Goal: Task Accomplishment & Management: Manage account settings

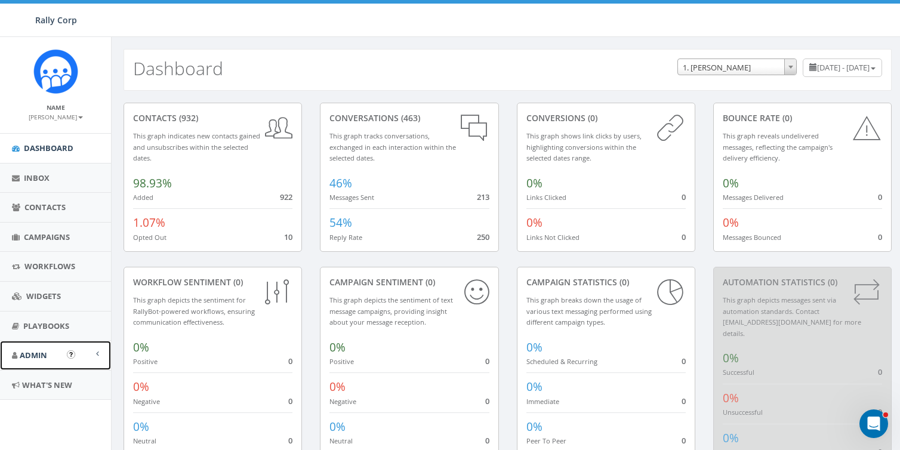
click at [38, 351] on span "Admin" at bounding box center [33, 355] width 27 height 11
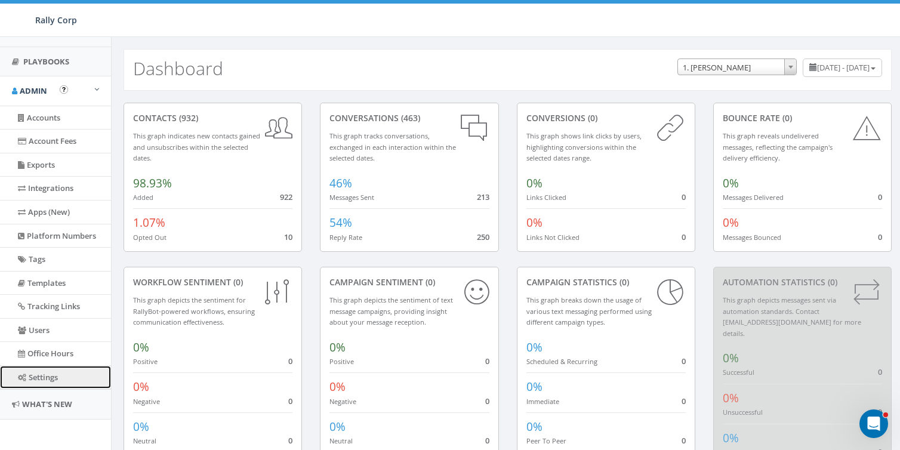
click at [35, 366] on link "Settings" at bounding box center [55, 377] width 111 height 23
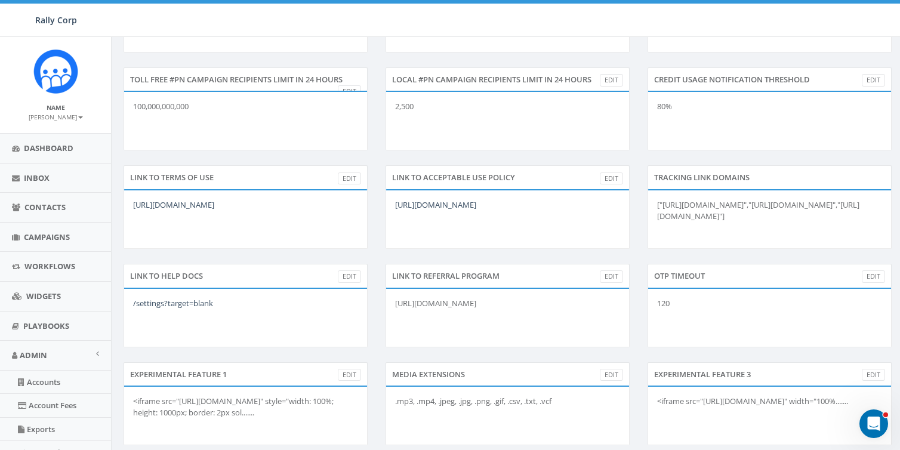
scroll to position [557, 0]
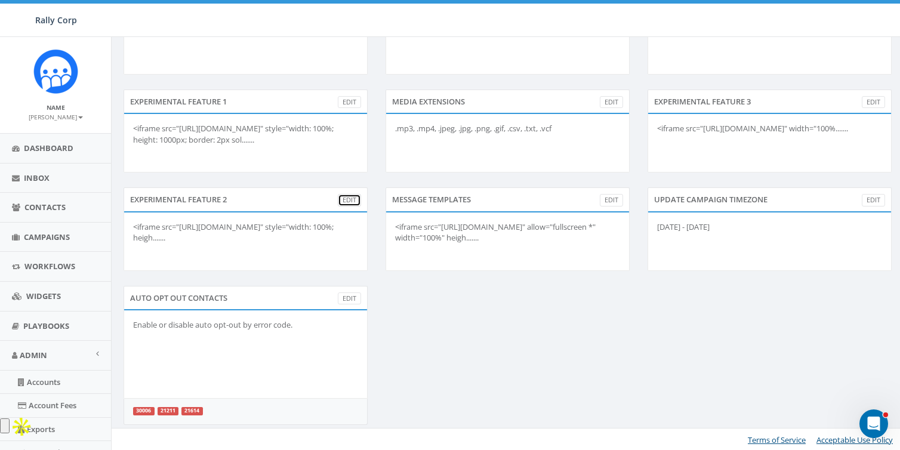
click at [349, 196] on link "Edit" at bounding box center [349, 200] width 23 height 13
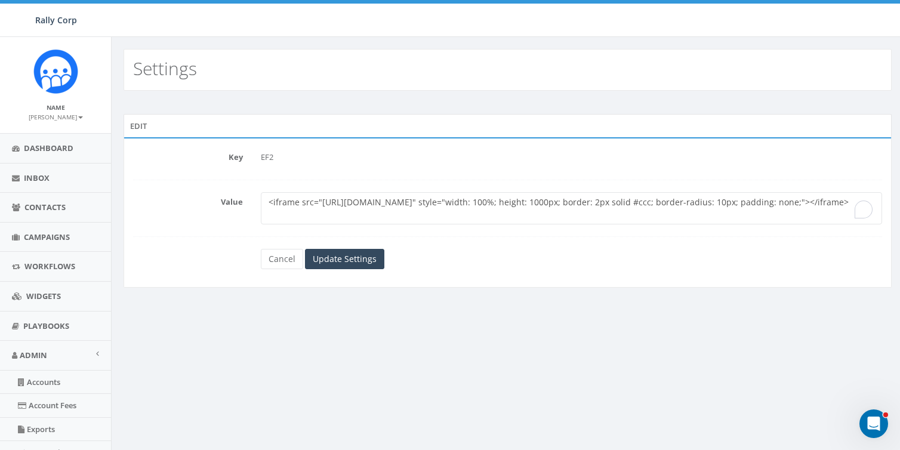
click at [365, 194] on textarea "<iframe src="https://v2-embednotion.com/1837a2f5a0a980eea7a1d9ded1d1160b" style…" at bounding box center [572, 208] width 622 height 32
click at [388, 204] on textarea "<iframe src="https://v2-embednotion.com/1837a2f5a0a980eea7a1d9ded1d1160b" style…" at bounding box center [572, 208] width 622 height 32
paste textarea "a href="https://example.com" target="_blank"> <button style="padding: 10px 20px…"
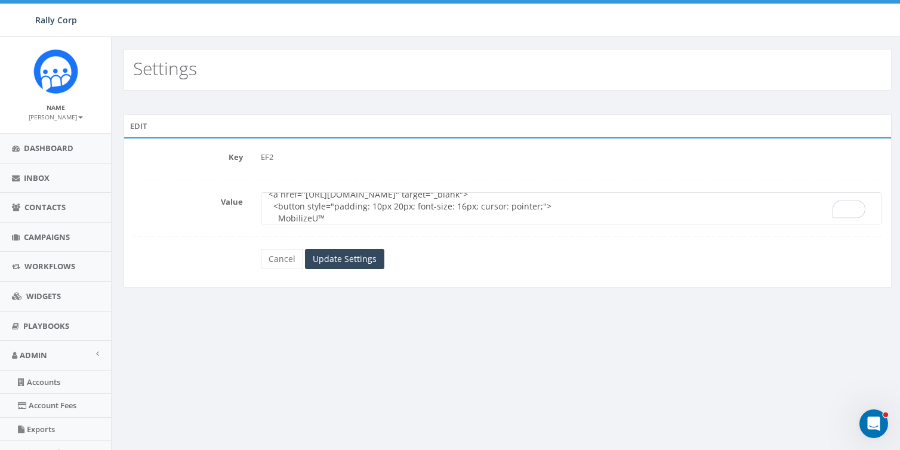
scroll to position [3, 0]
paste textarea "https://mobilizeu.com/"
type textarea "<a href="https://mobilizeu.com" target="_blank"> <button style="padding: 10px 2…"
click at [341, 252] on input "Update Settings" at bounding box center [344, 259] width 79 height 20
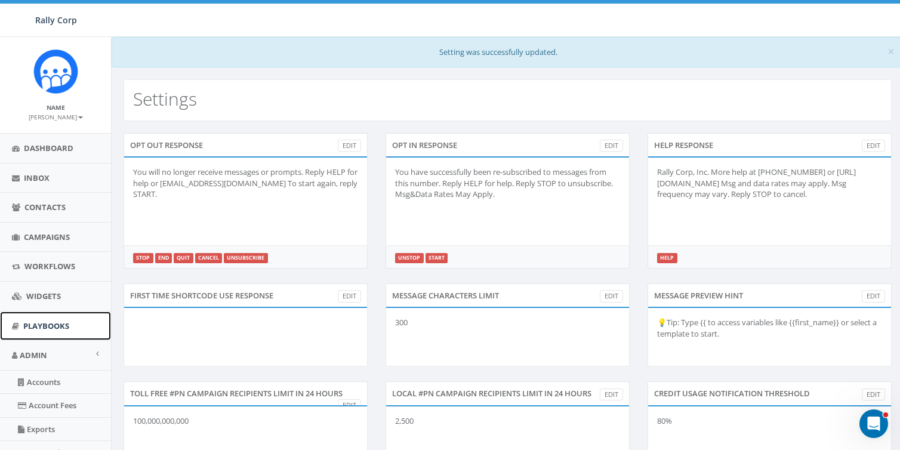
click at [41, 322] on span "Playbooks" at bounding box center [46, 326] width 46 height 11
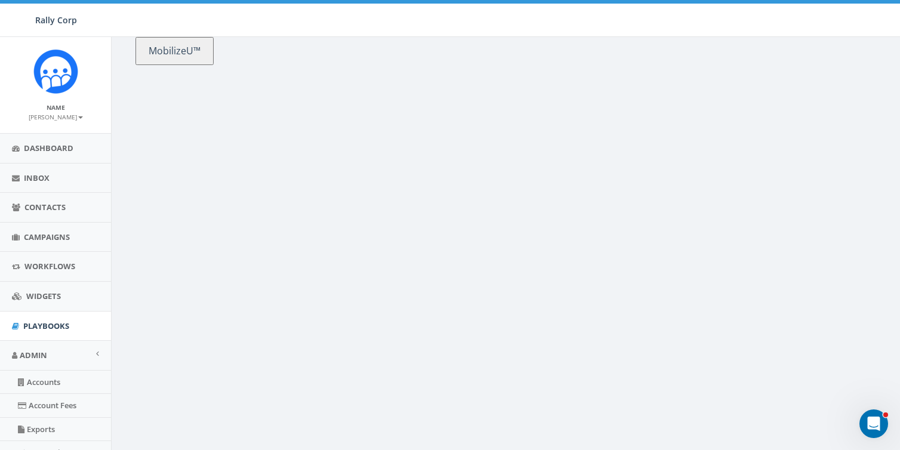
click at [189, 53] on button "MobilizeU™" at bounding box center [175, 51] width 78 height 28
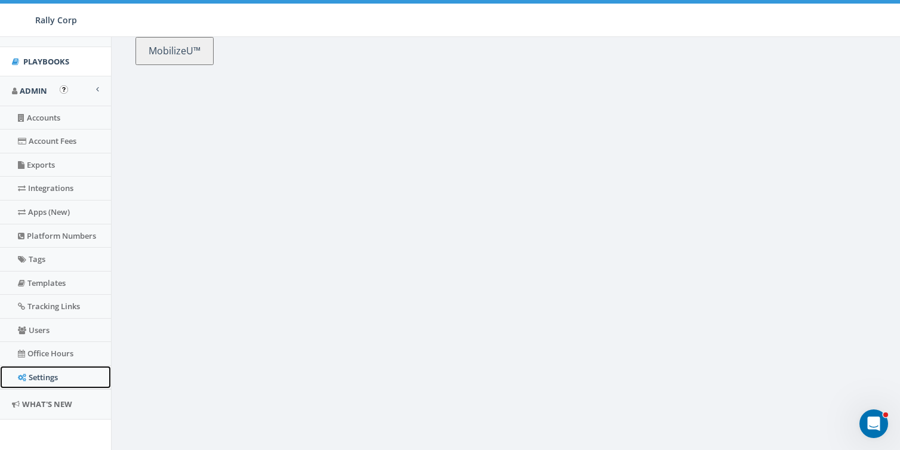
click at [38, 377] on link "Settings" at bounding box center [55, 377] width 111 height 23
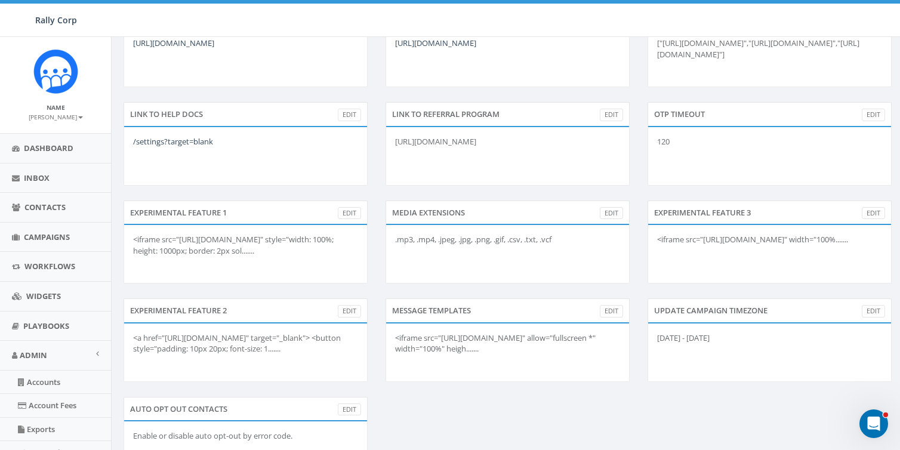
scroll to position [557, 0]
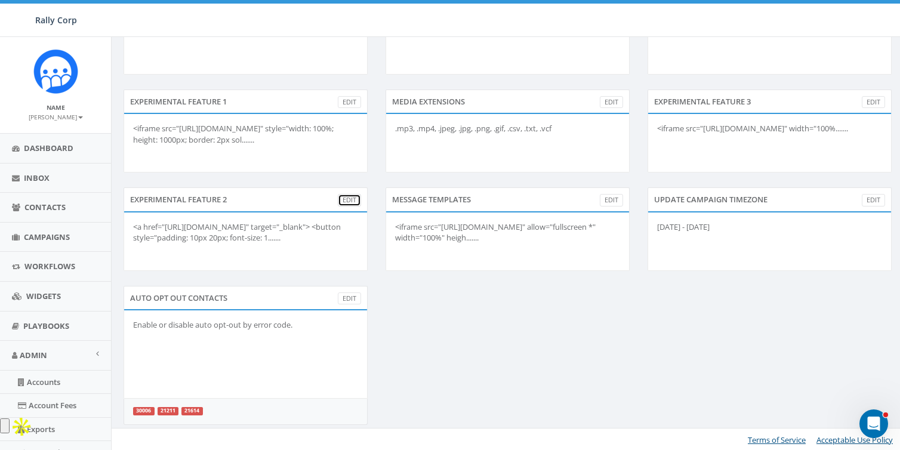
click at [339, 198] on link "Edit" at bounding box center [349, 200] width 23 height 13
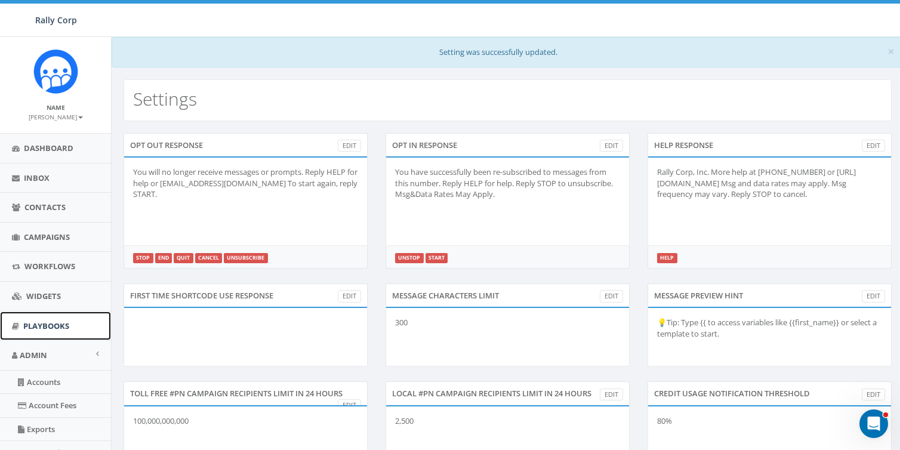
click at [44, 321] on span "Playbooks" at bounding box center [46, 326] width 46 height 11
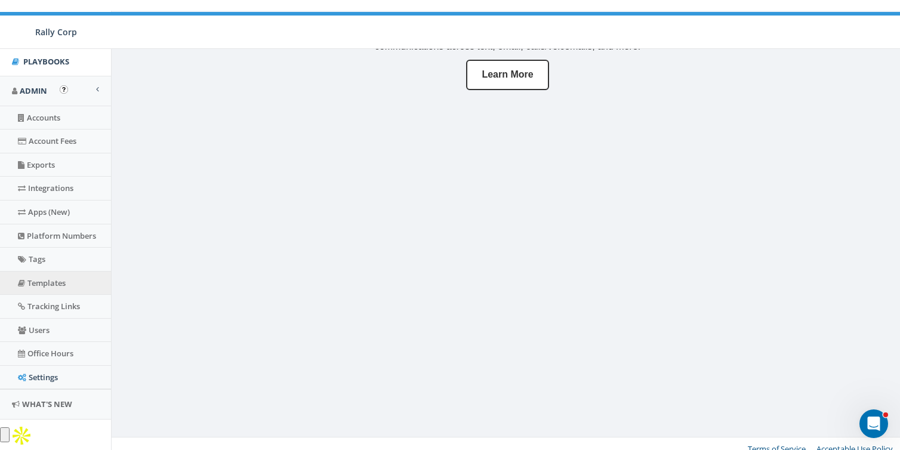
scroll to position [49, 0]
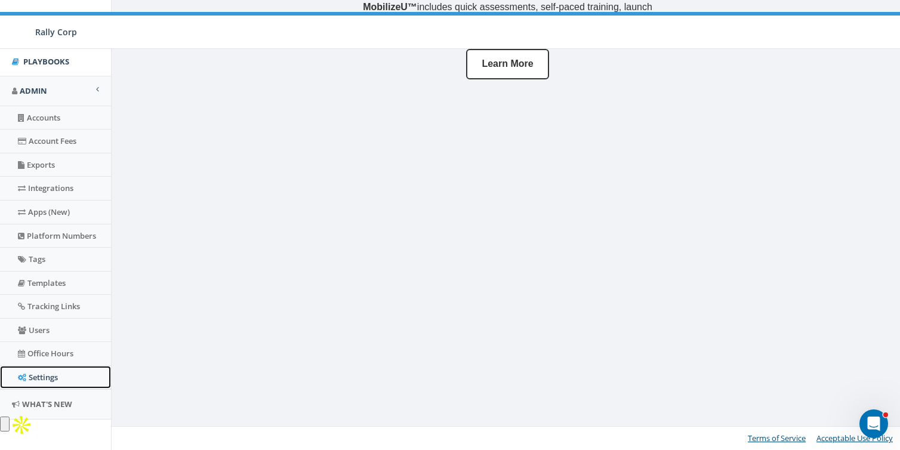
click at [51, 371] on link "Settings" at bounding box center [55, 377] width 111 height 23
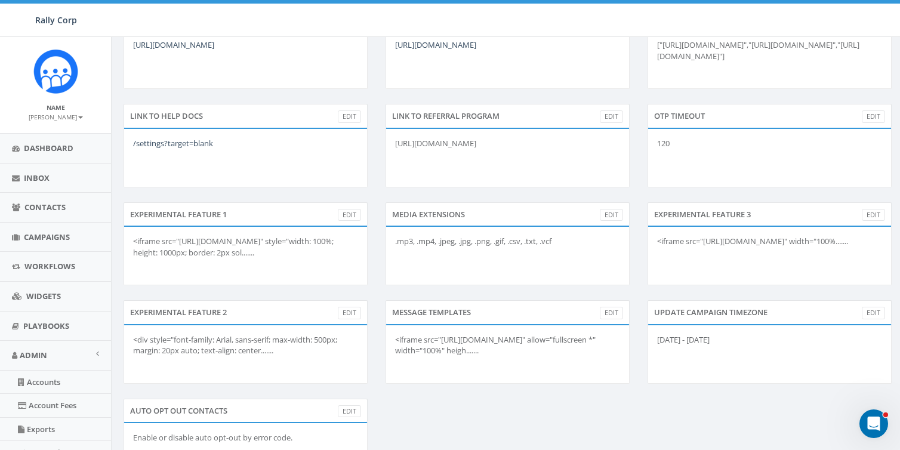
scroll to position [557, 0]
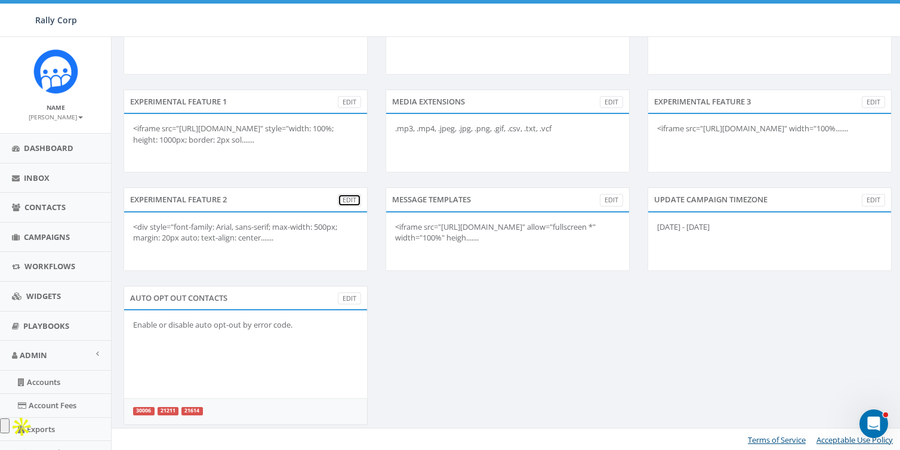
click at [346, 196] on link "Edit" at bounding box center [349, 200] width 23 height 13
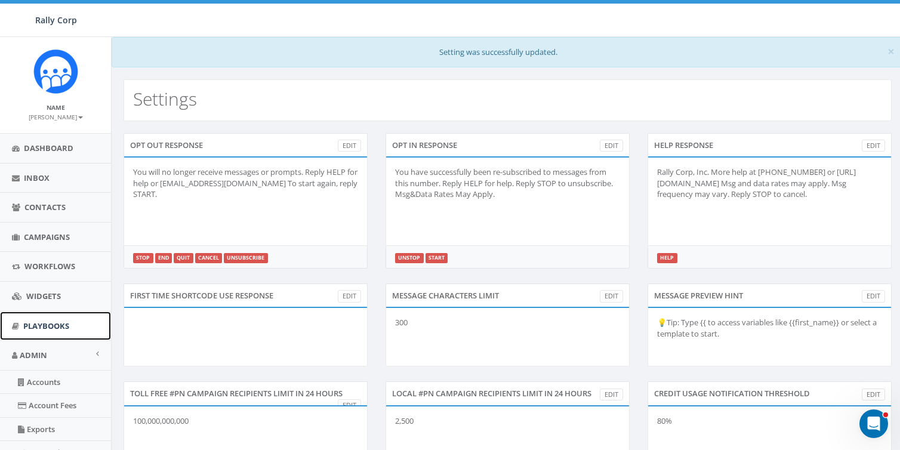
click at [48, 322] on span "Playbooks" at bounding box center [46, 326] width 46 height 11
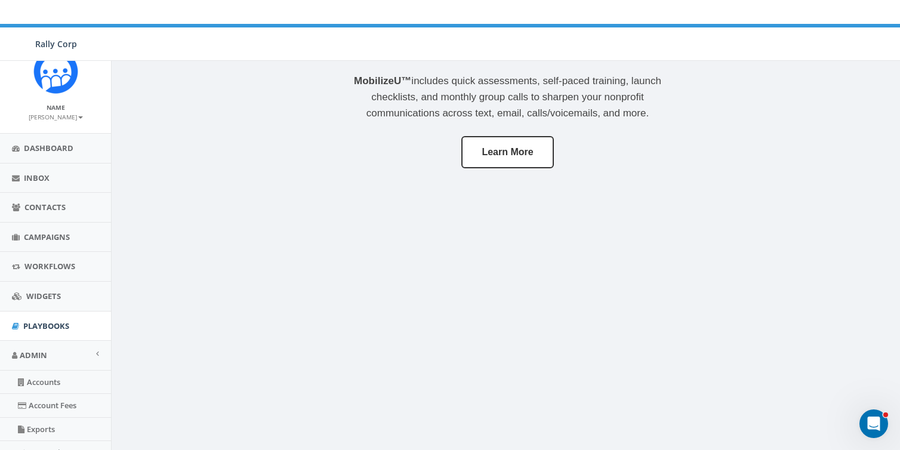
click at [221, 239] on div "MobilizeU™ includes quick assessments, self-paced training, launch checklists, …" at bounding box center [507, 286] width 793 height 450
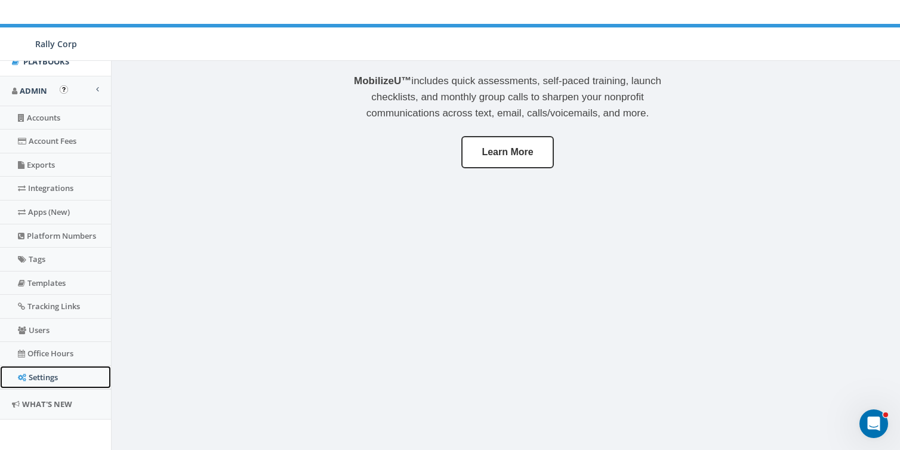
click at [37, 369] on link "Settings" at bounding box center [55, 377] width 111 height 23
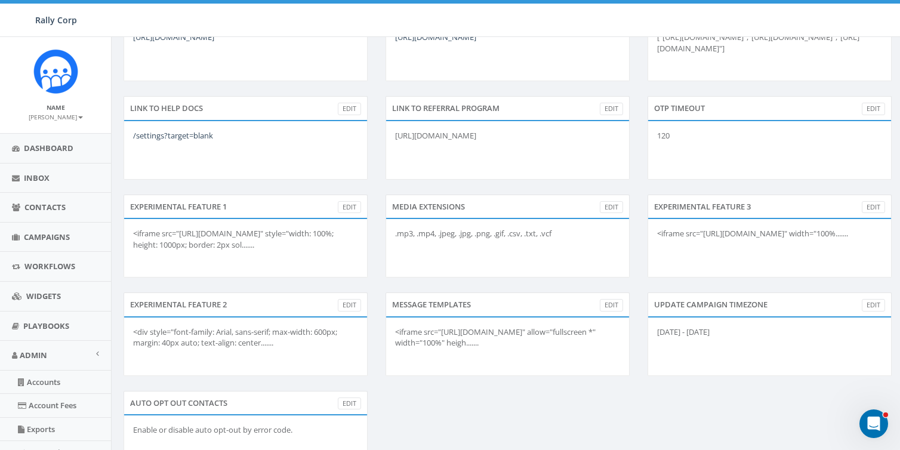
scroll to position [557, 0]
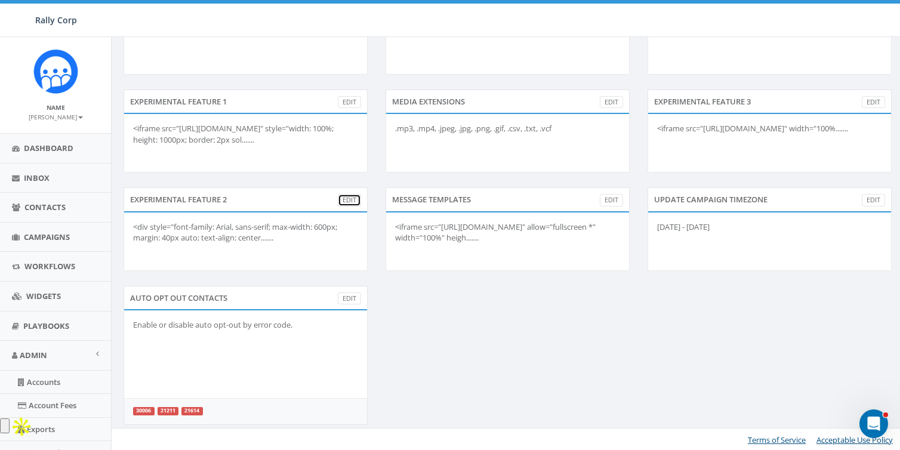
click at [353, 199] on link "Edit" at bounding box center [349, 200] width 23 height 13
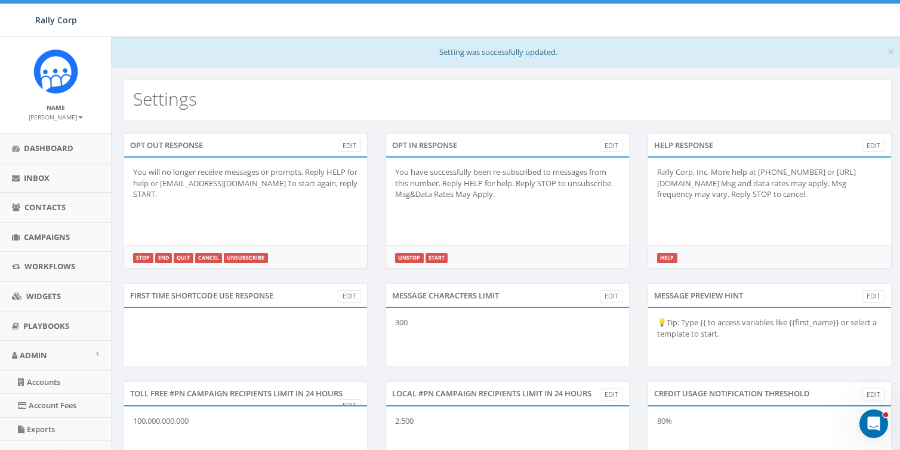
scroll to position [186, 0]
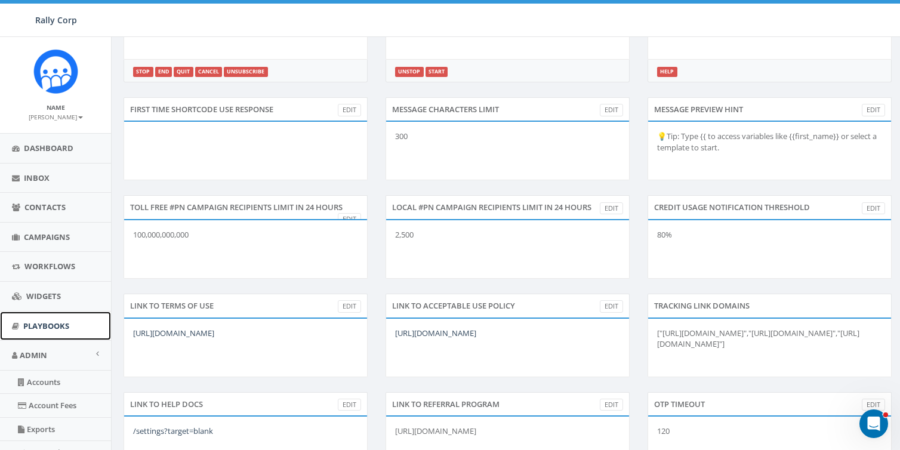
click at [46, 321] on span "Playbooks" at bounding box center [46, 326] width 46 height 11
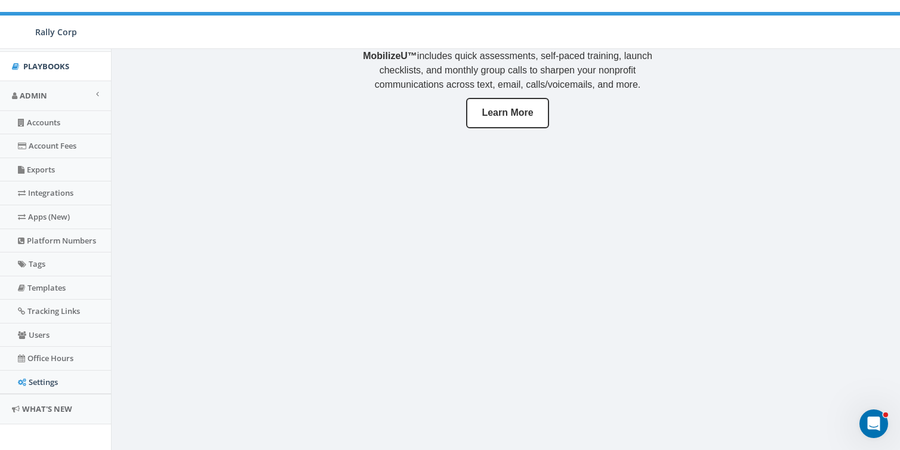
scroll to position [265, 0]
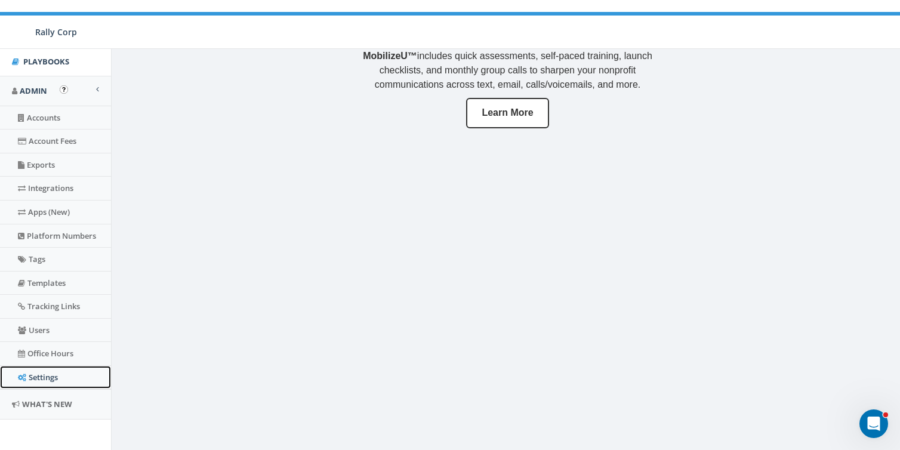
click at [33, 373] on link "Settings" at bounding box center [55, 377] width 111 height 23
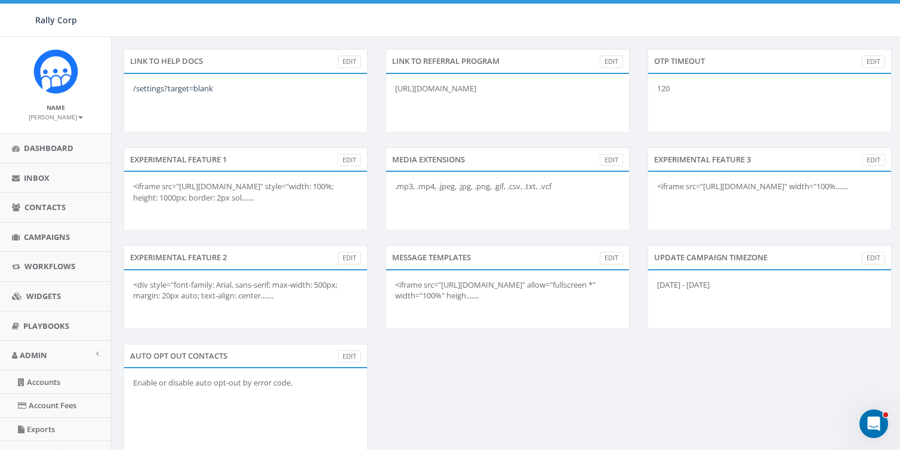
scroll to position [547, 0]
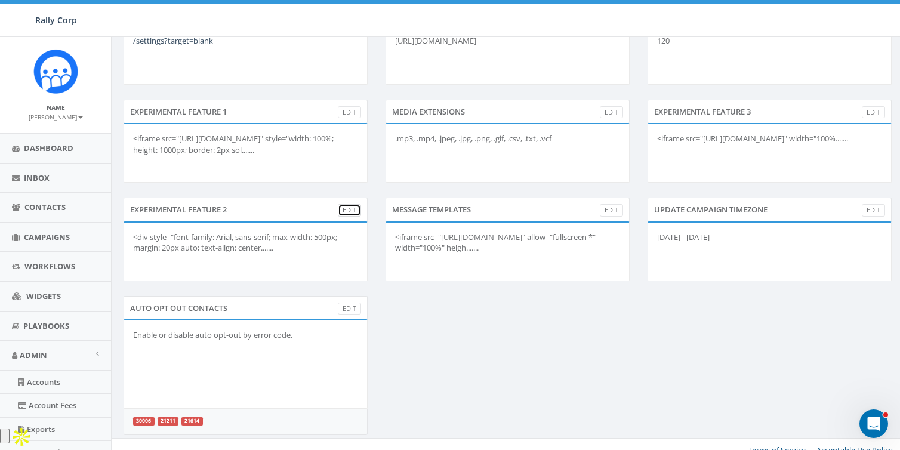
click at [356, 204] on link "Edit" at bounding box center [349, 210] width 23 height 13
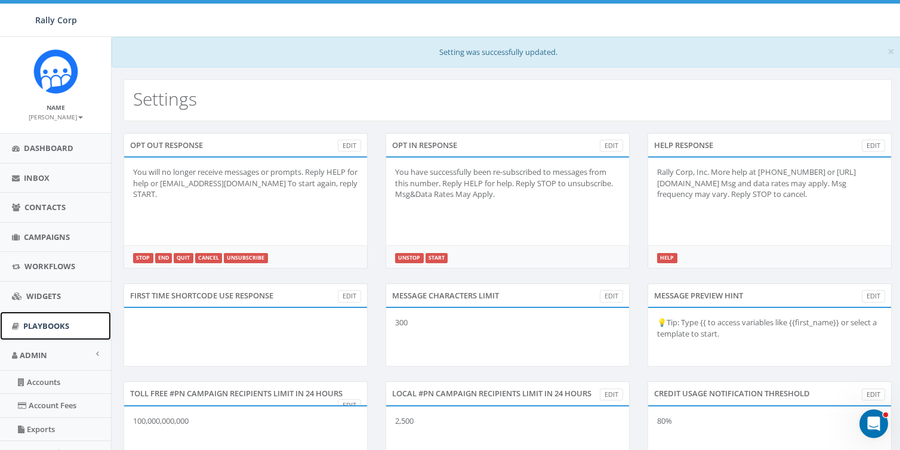
click at [48, 322] on span "Playbooks" at bounding box center [46, 326] width 46 height 11
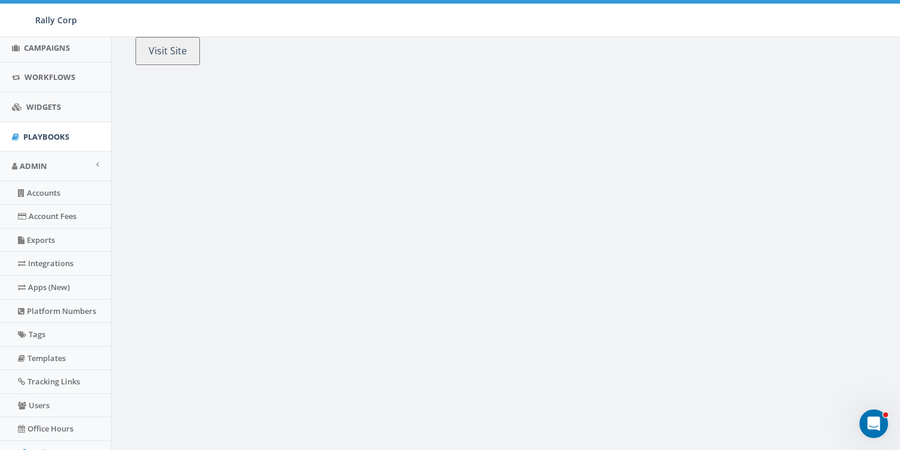
scroll to position [265, 0]
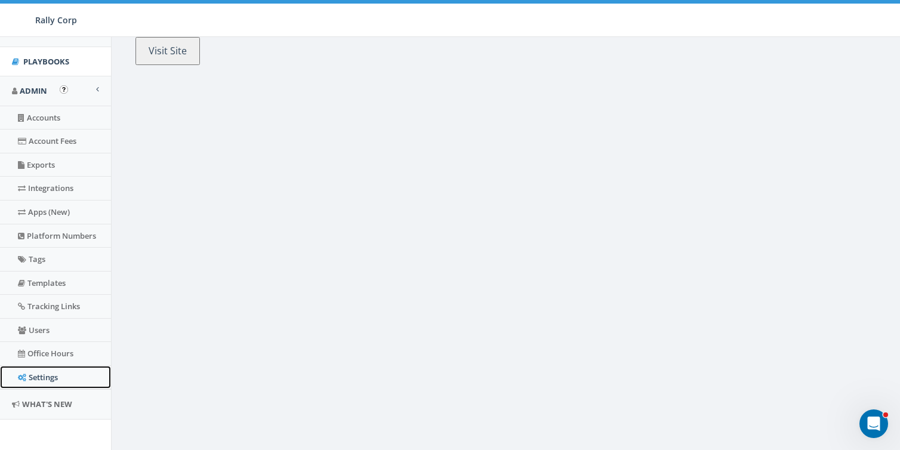
click at [35, 376] on link "Settings" at bounding box center [55, 377] width 111 height 23
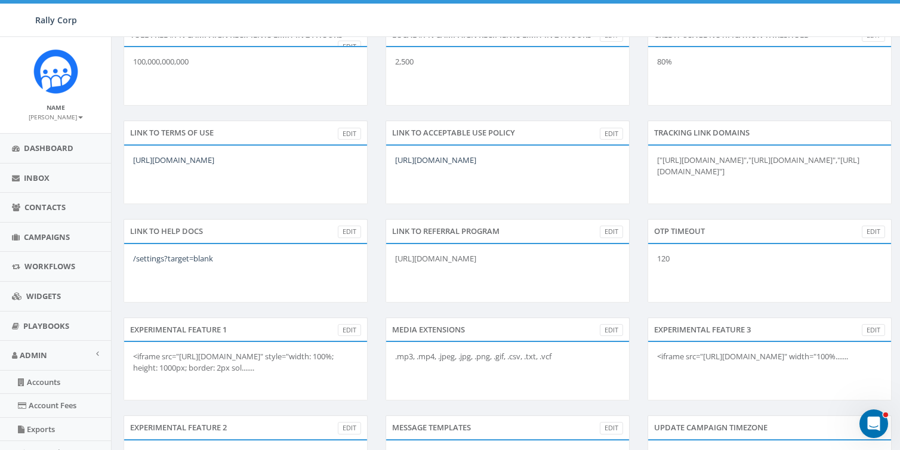
scroll to position [409, 0]
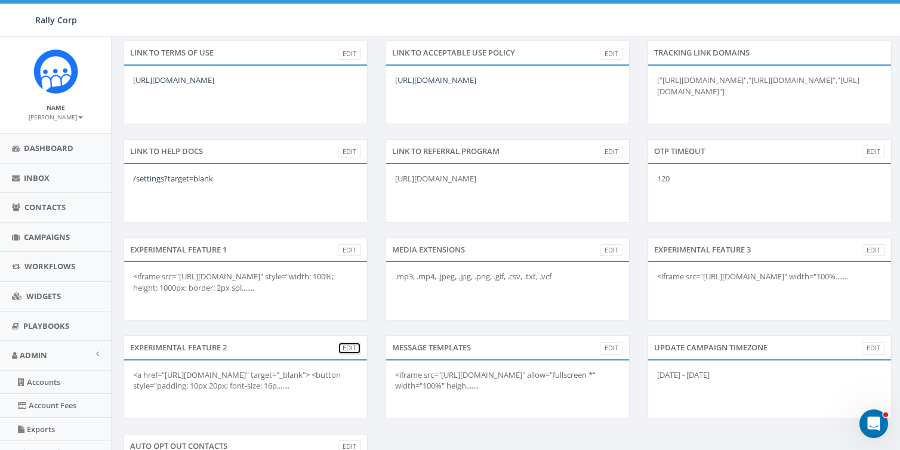
click at [348, 349] on link "Edit" at bounding box center [349, 348] width 23 height 13
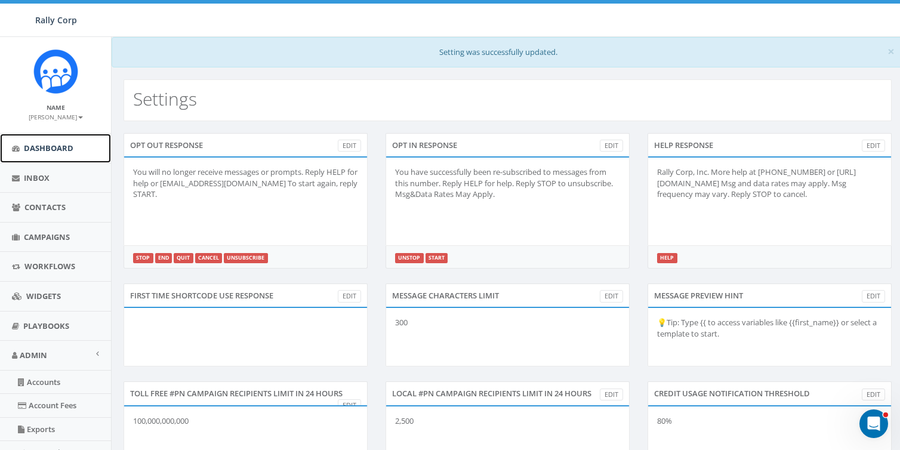
click at [37, 140] on link "Dashboard" at bounding box center [55, 148] width 111 height 29
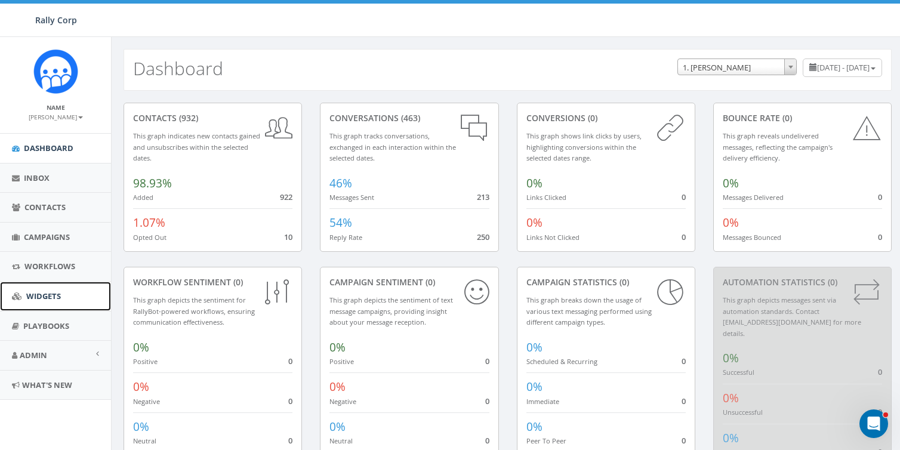
click at [45, 297] on span "Widgets" at bounding box center [43, 296] width 35 height 11
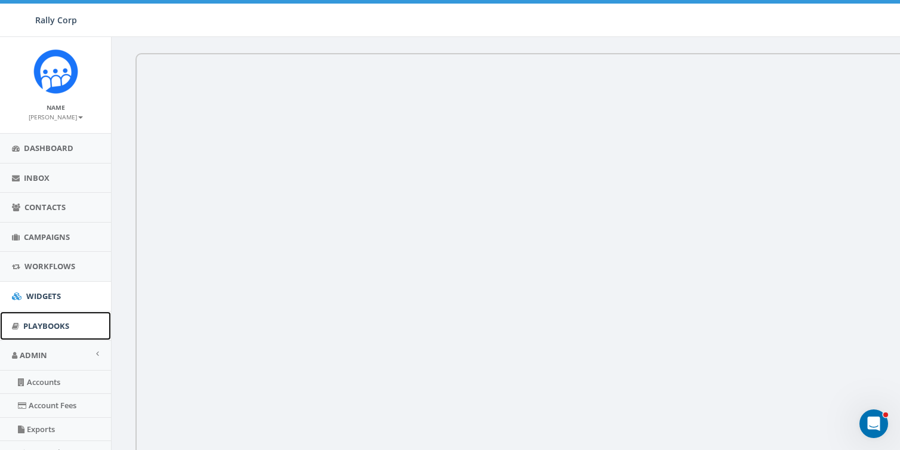
click at [36, 330] on link "Playbooks" at bounding box center [55, 326] width 111 height 29
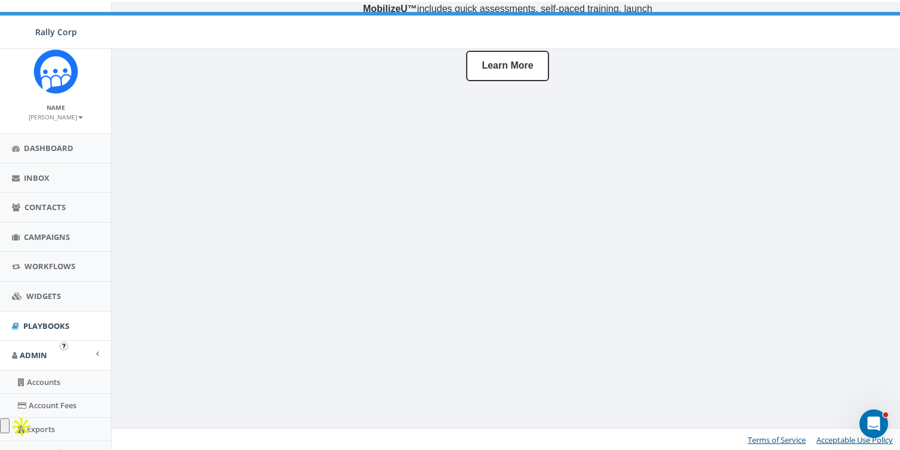
scroll to position [265, 0]
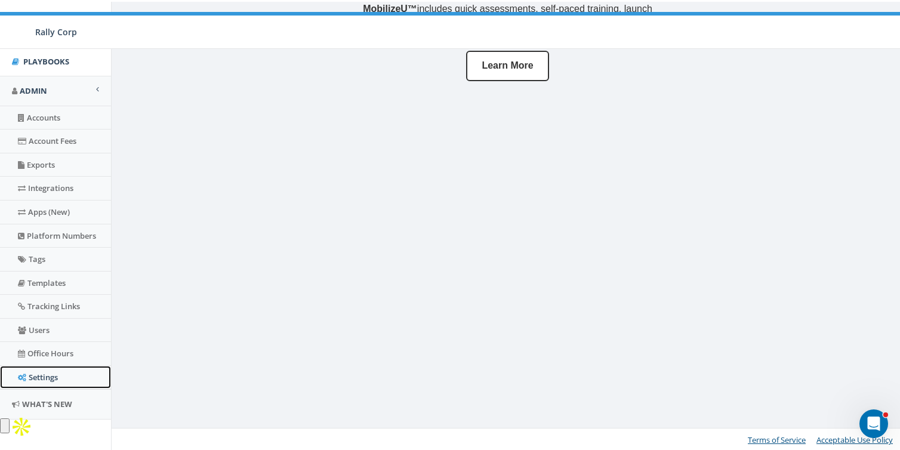
click at [42, 379] on link "Settings" at bounding box center [55, 377] width 111 height 23
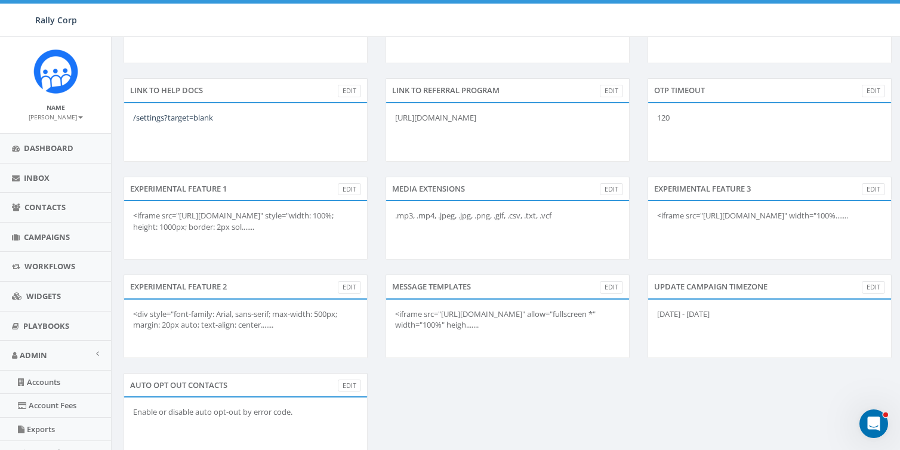
scroll to position [477, 0]
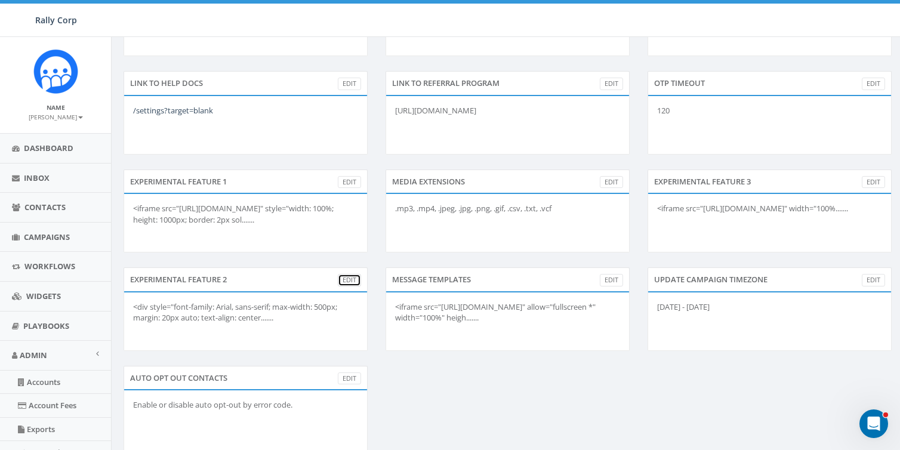
click at [352, 275] on link "Edit" at bounding box center [349, 280] width 23 height 13
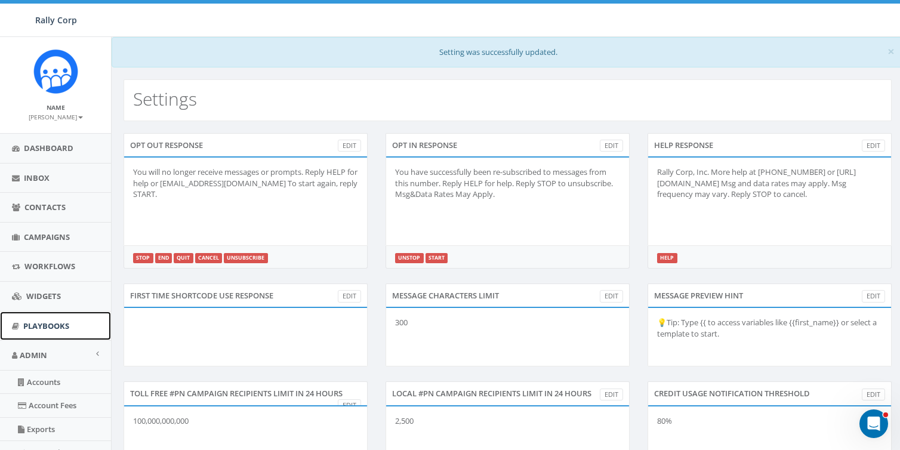
click at [30, 325] on span "Playbooks" at bounding box center [46, 326] width 46 height 11
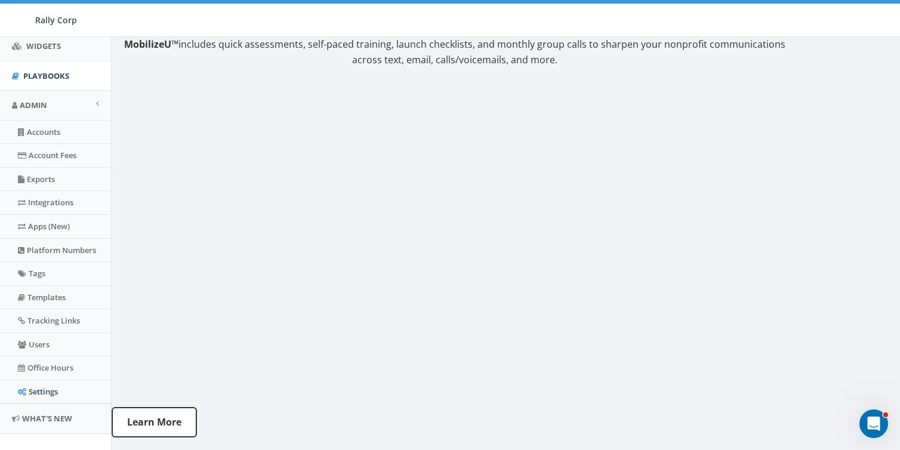
scroll to position [265, 0]
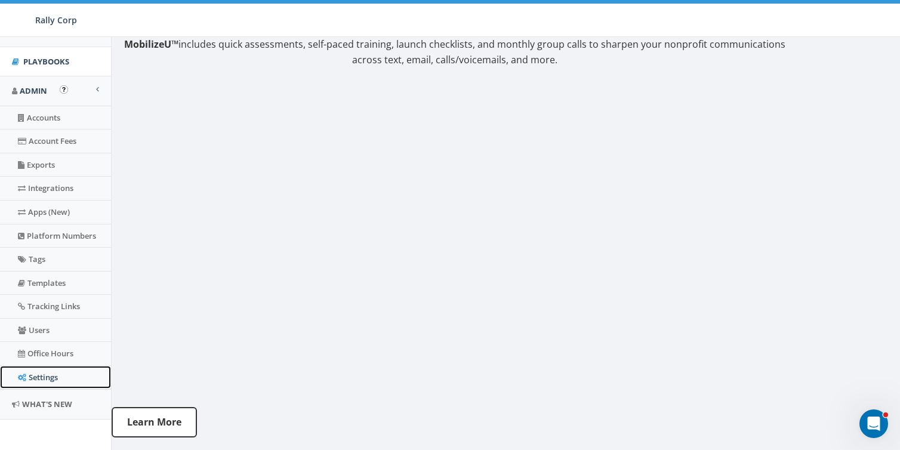
click at [26, 374] on link "Settings" at bounding box center [55, 377] width 111 height 23
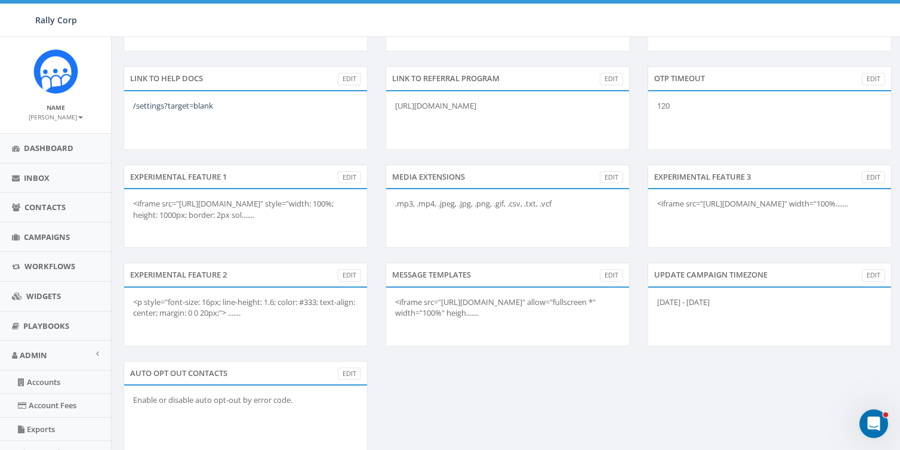
scroll to position [483, 0]
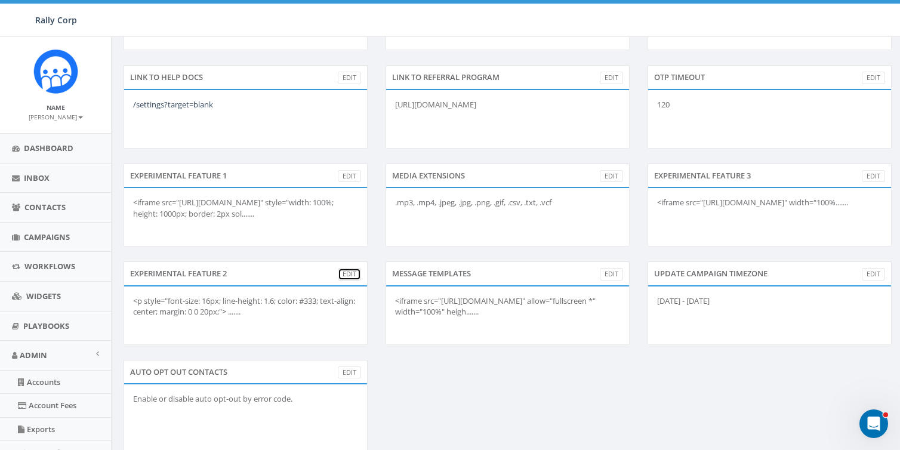
click at [342, 272] on link "Edit" at bounding box center [349, 274] width 23 height 13
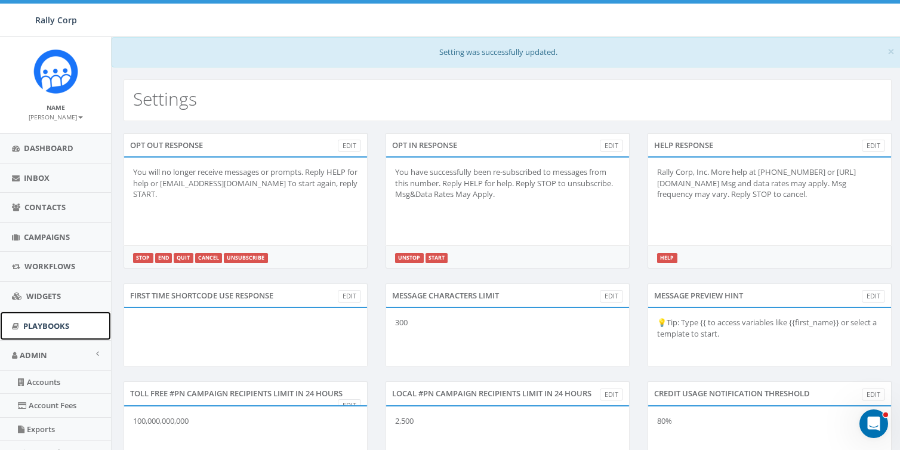
click at [52, 324] on span "Playbooks" at bounding box center [46, 326] width 46 height 11
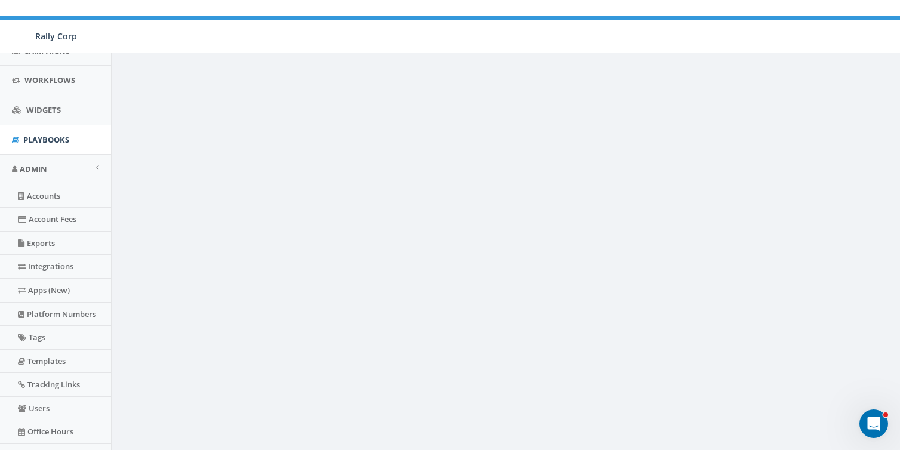
scroll to position [265, 0]
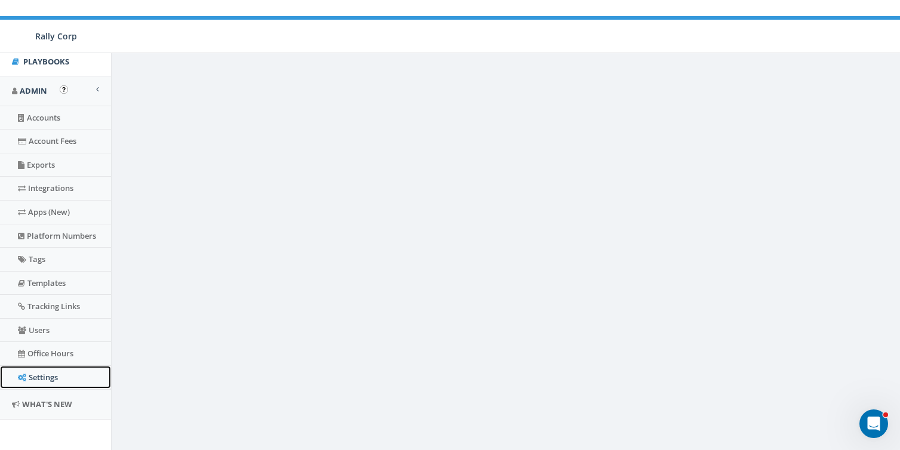
click at [40, 374] on link "Settings" at bounding box center [55, 377] width 111 height 23
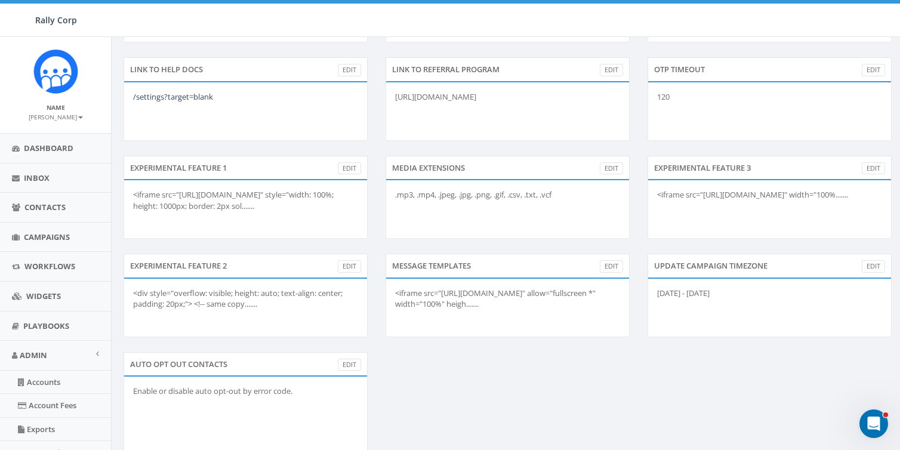
scroll to position [557, 0]
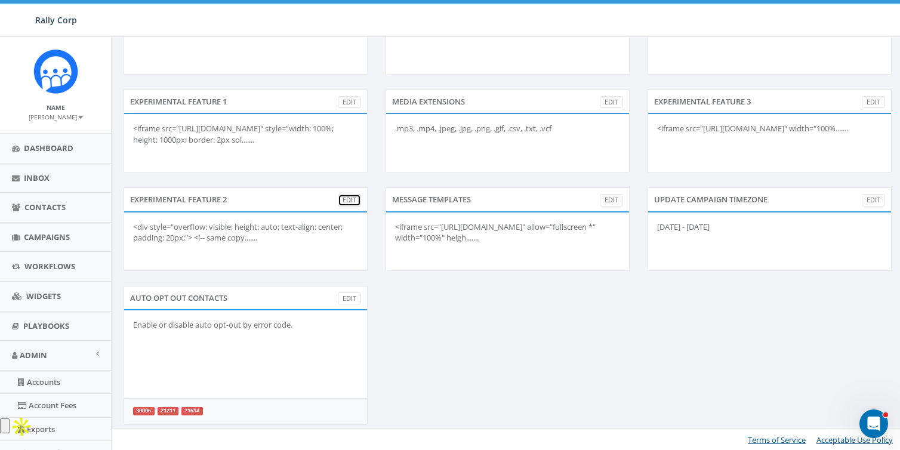
click at [352, 194] on link "Edit" at bounding box center [349, 200] width 23 height 13
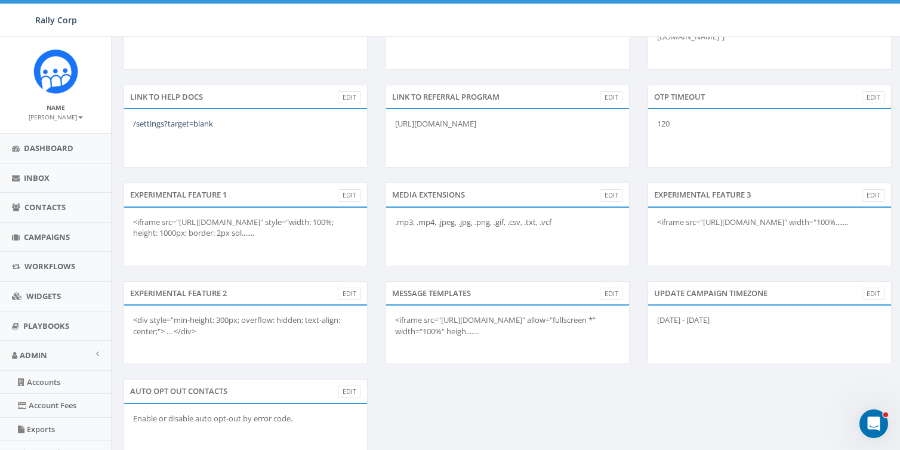
scroll to position [583, 0]
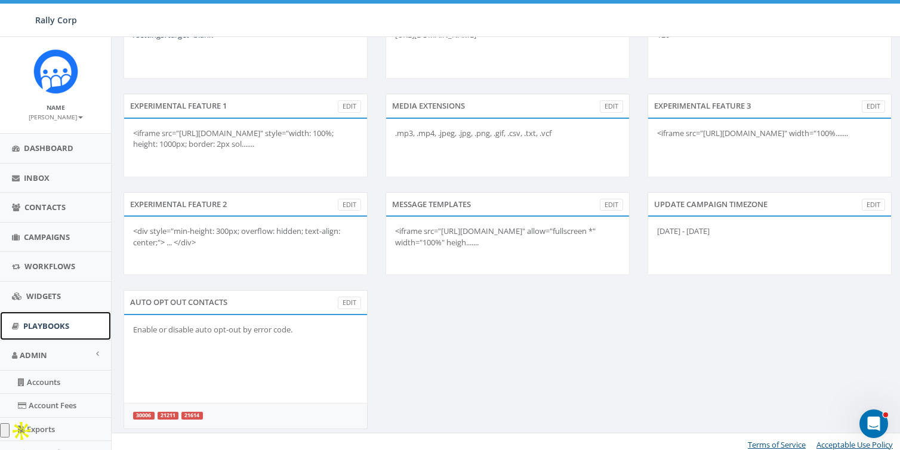
click at [35, 327] on span "Playbooks" at bounding box center [46, 326] width 46 height 11
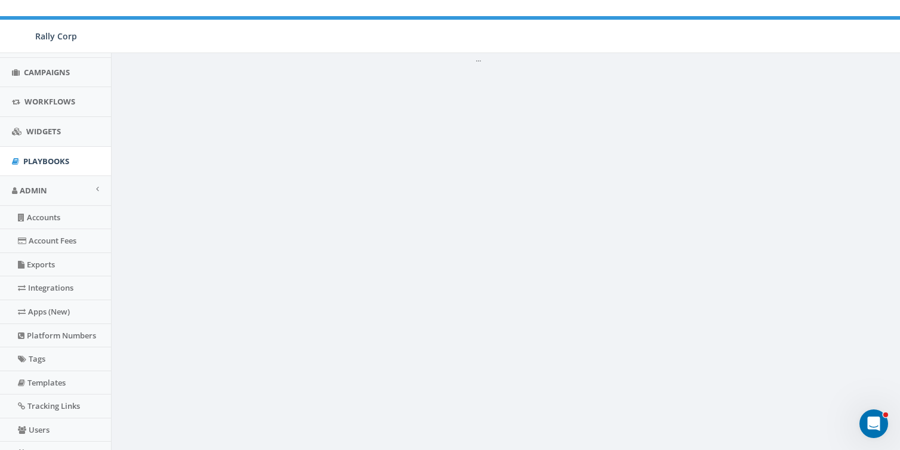
scroll to position [265, 0]
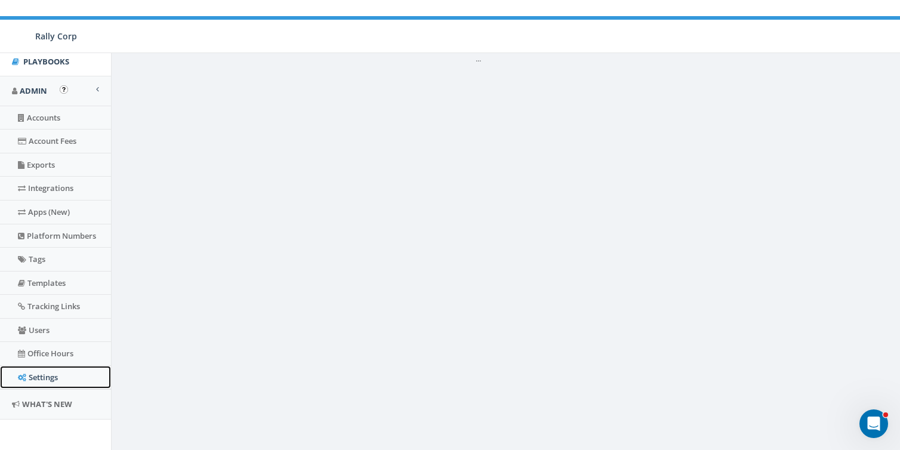
click at [45, 374] on link "Settings" at bounding box center [55, 377] width 111 height 23
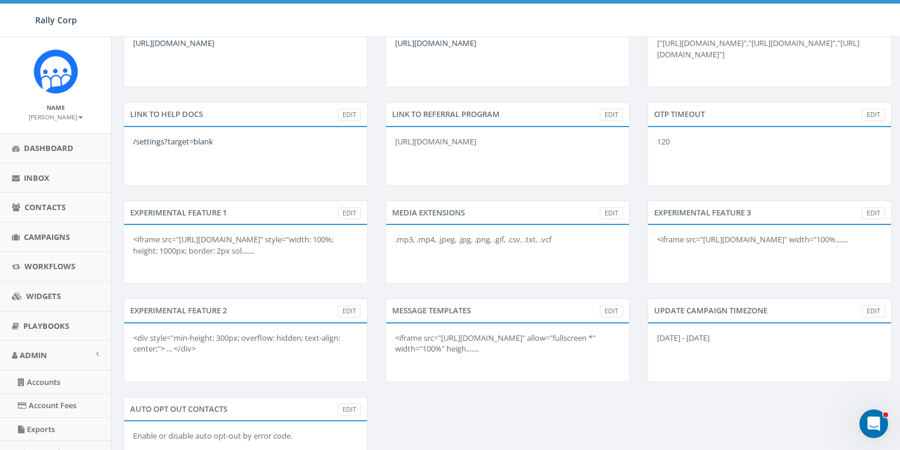
scroll to position [452, 0]
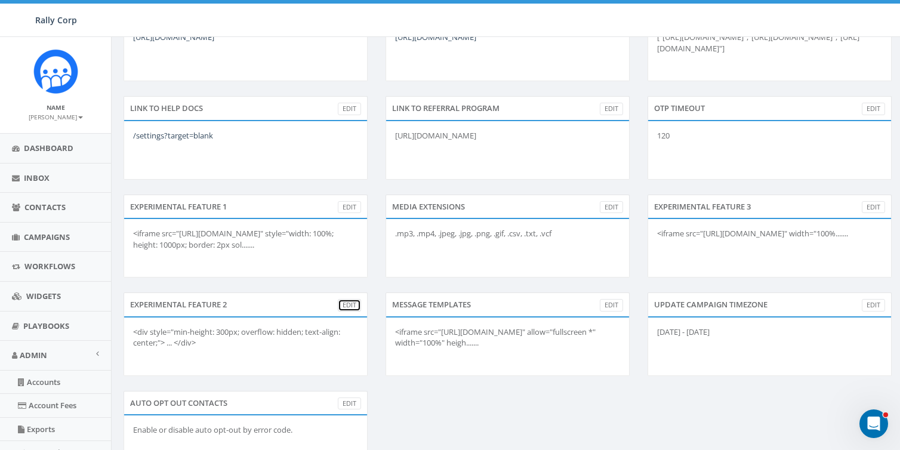
click at [360, 303] on link "Edit" at bounding box center [349, 305] width 23 height 13
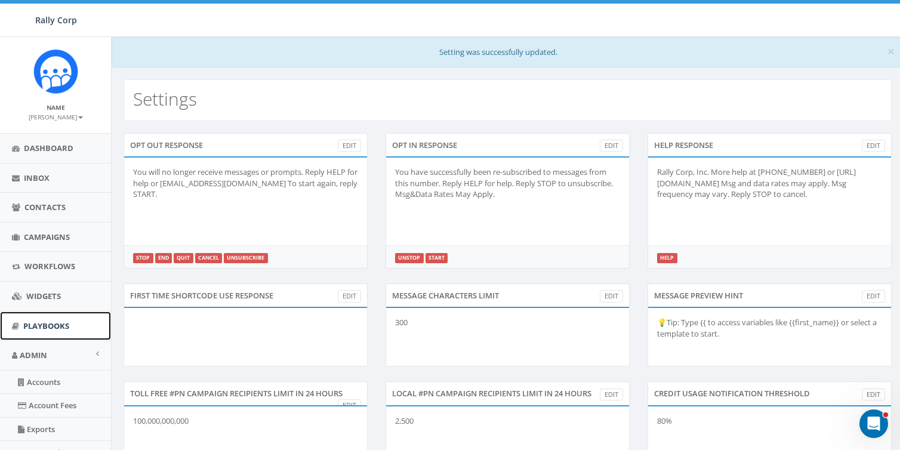
click at [36, 322] on span "Playbooks" at bounding box center [46, 326] width 46 height 11
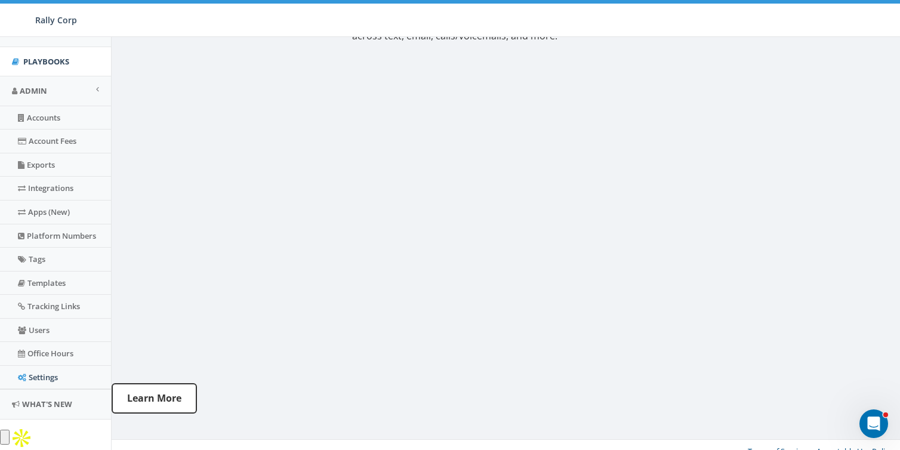
scroll to position [37, 0]
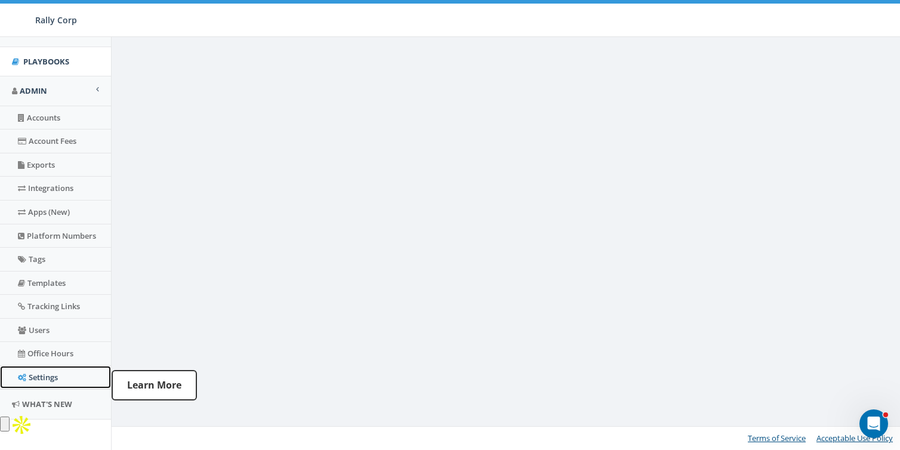
click at [30, 376] on link "Settings" at bounding box center [55, 377] width 111 height 23
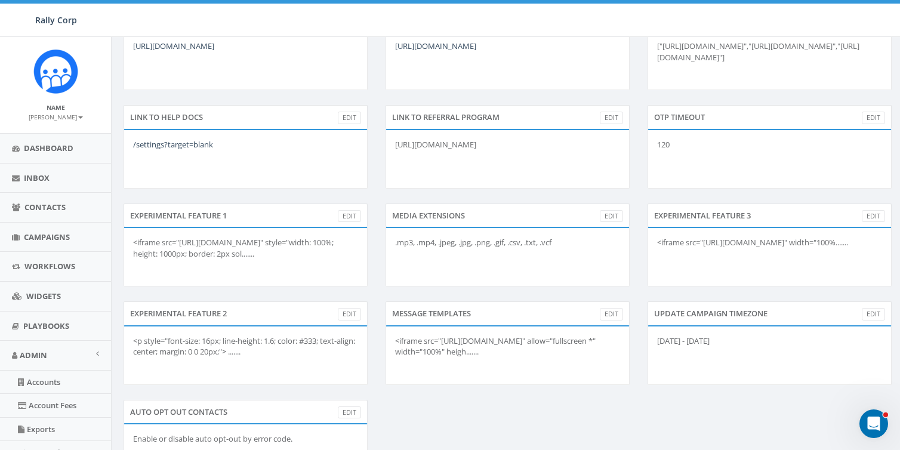
scroll to position [557, 0]
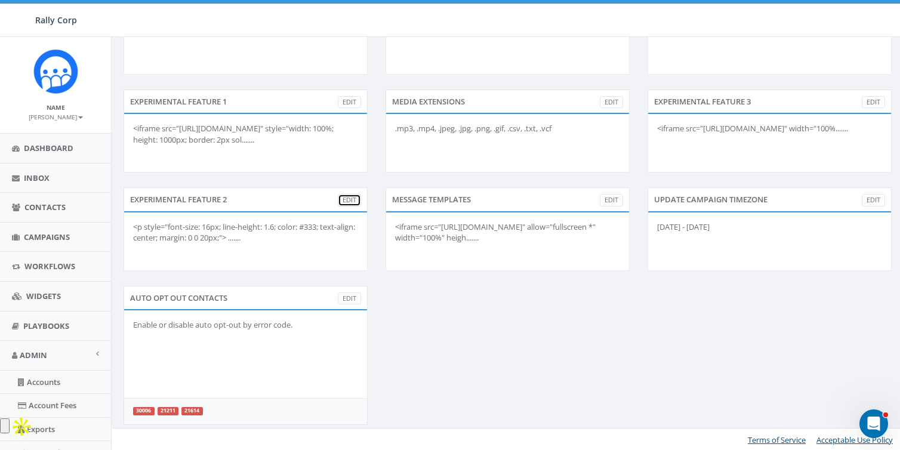
click at [349, 198] on link "Edit" at bounding box center [349, 200] width 23 height 13
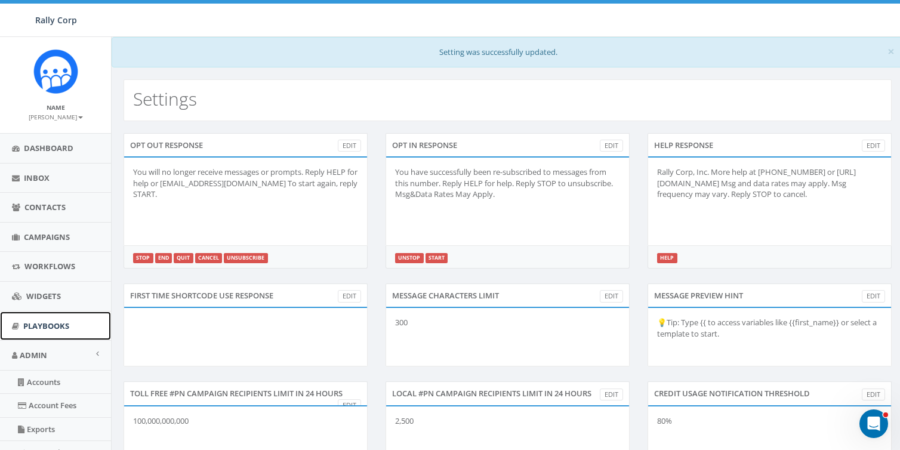
click at [41, 329] on span "Playbooks" at bounding box center [46, 326] width 46 height 11
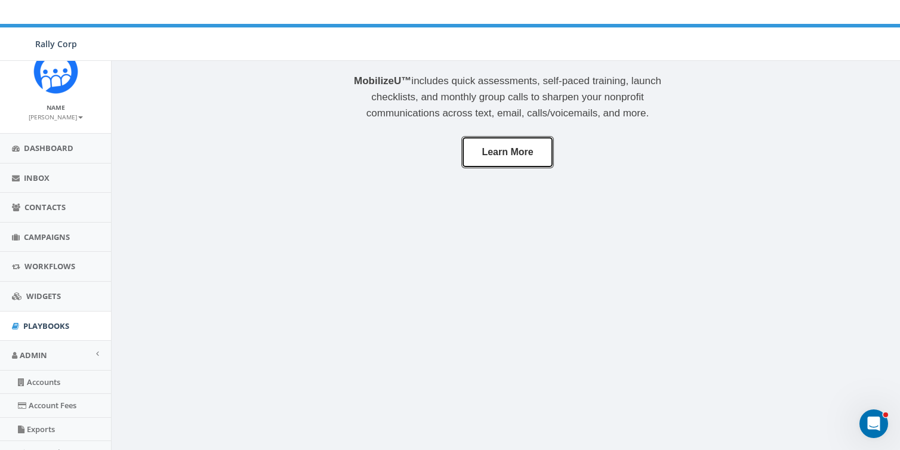
click at [504, 152] on link "Learn More" at bounding box center [508, 152] width 92 height 33
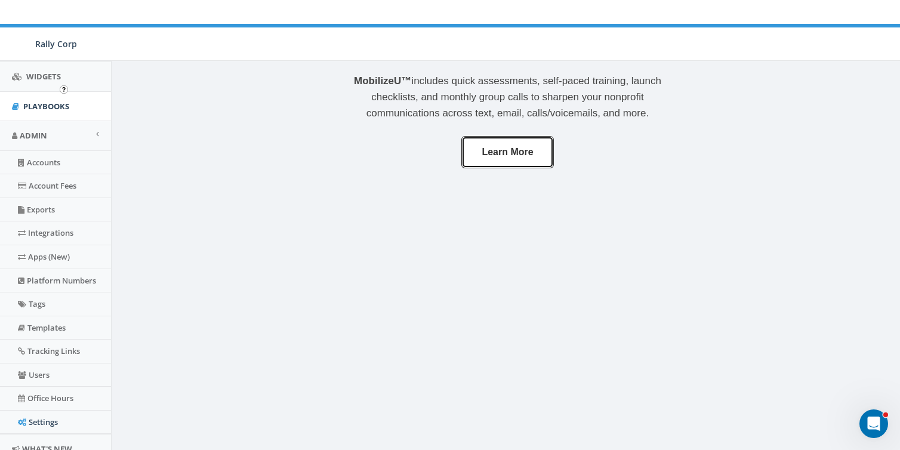
scroll to position [265, 0]
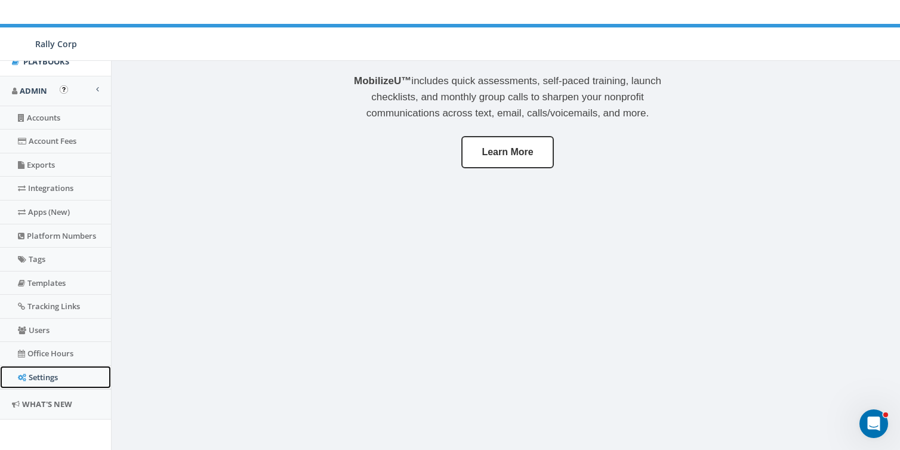
click at [42, 369] on link "Settings" at bounding box center [55, 377] width 111 height 23
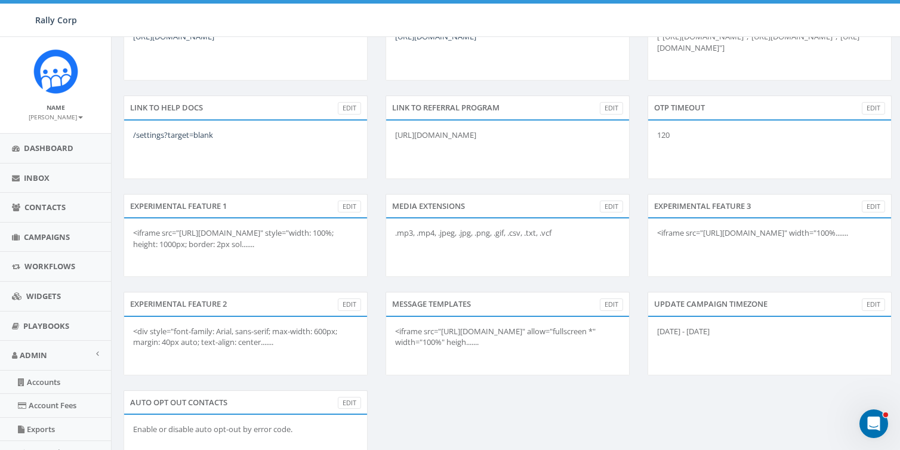
scroll to position [460, 0]
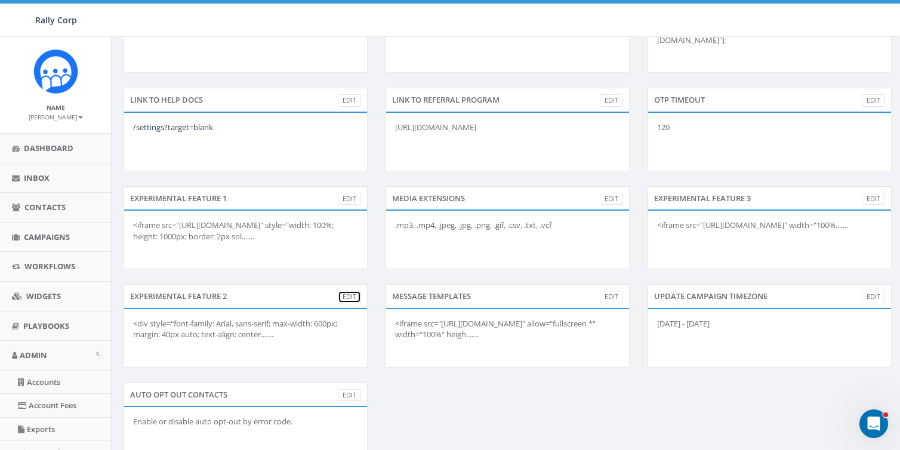
click at [352, 294] on link "Edit" at bounding box center [349, 297] width 23 height 13
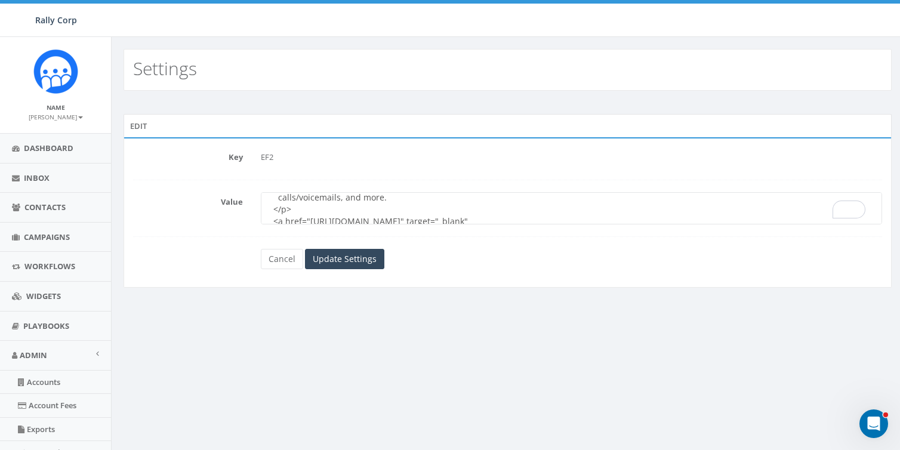
scroll to position [67, 0]
click at [310, 204] on textarea "<div style="font-family: Arial, sans-serif; max-width: 600px; margin: 40px auto…" at bounding box center [572, 208] width 622 height 32
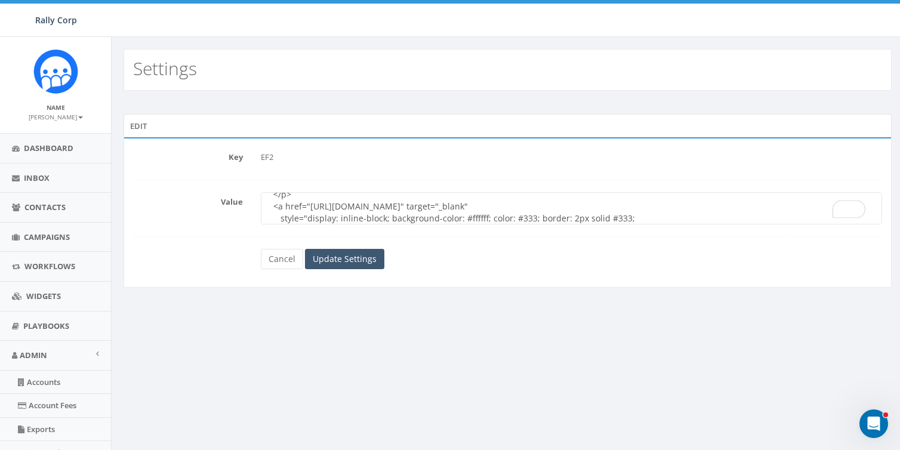
type textarea "<div style="font-family: Arial, sans-serif; max-width: 600px; margin: 40px auto…"
click at [346, 254] on input "Update Settings" at bounding box center [344, 259] width 79 height 20
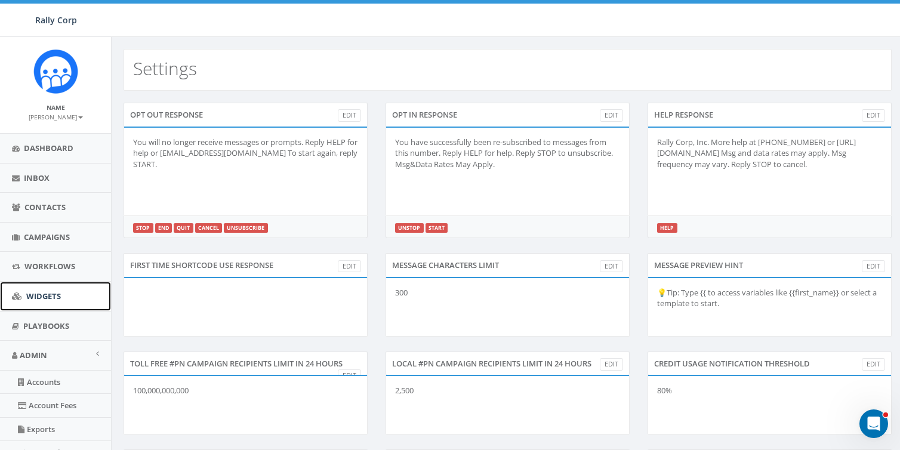
click at [40, 297] on span "Widgets" at bounding box center [43, 296] width 35 height 11
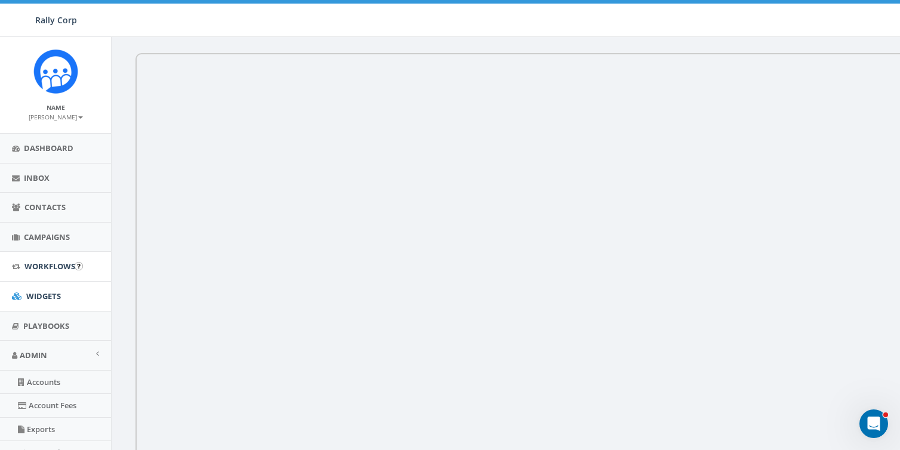
scroll to position [84, 0]
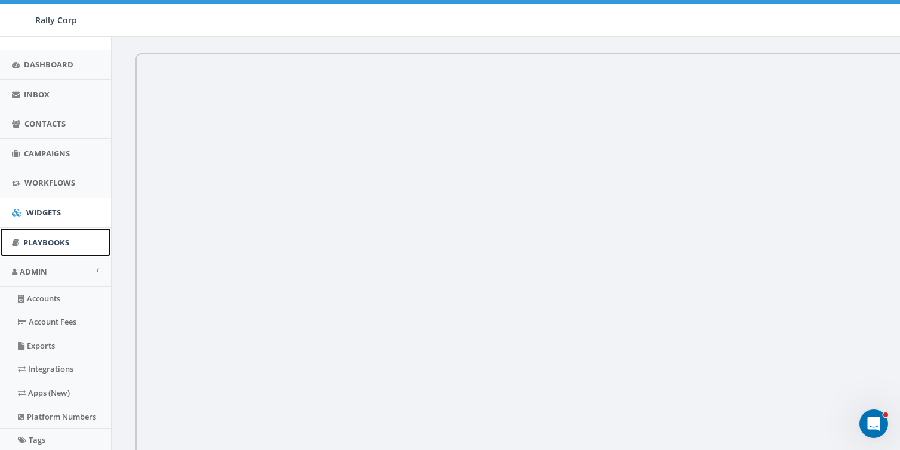
click at [37, 241] on span "Playbooks" at bounding box center [46, 242] width 46 height 11
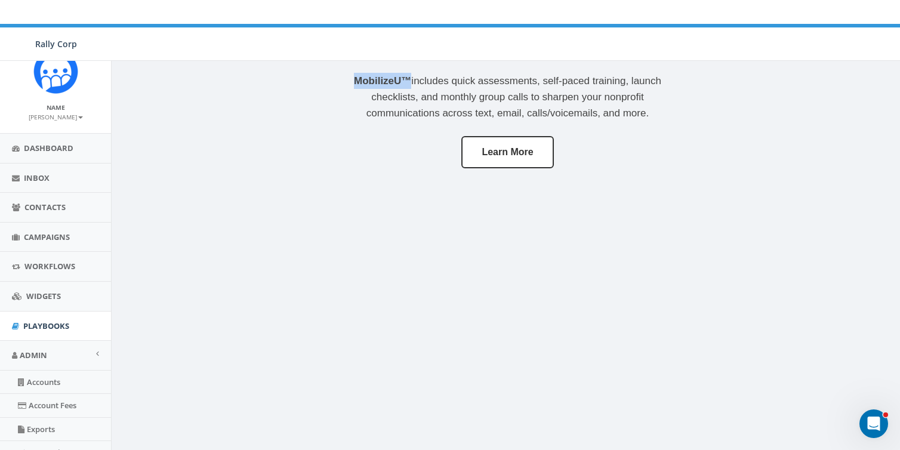
drag, startPoint x: 364, startPoint y: 79, endPoint x: 410, endPoint y: 77, distance: 46.0
click at [410, 77] on p "MobilizeU™ includes quick assessments, self-paced training, launch checklists, …" at bounding box center [508, 97] width 334 height 49
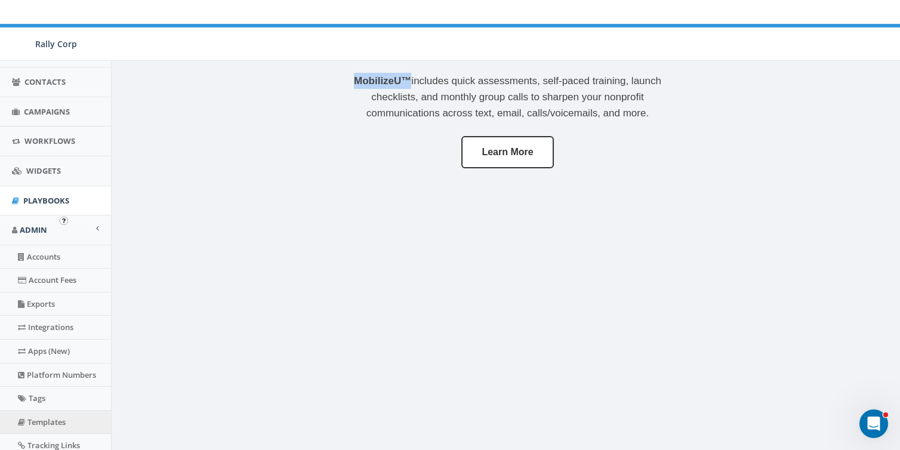
scroll to position [110, 0]
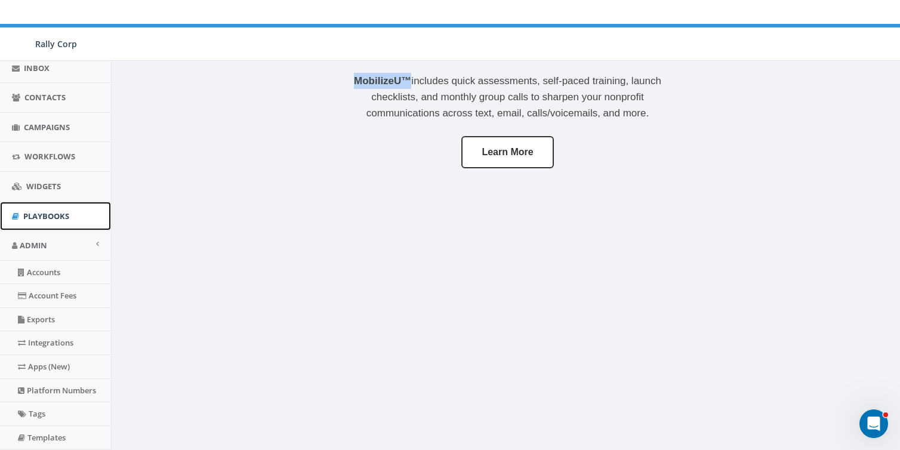
click at [47, 213] on span "Playbooks" at bounding box center [46, 216] width 46 height 11
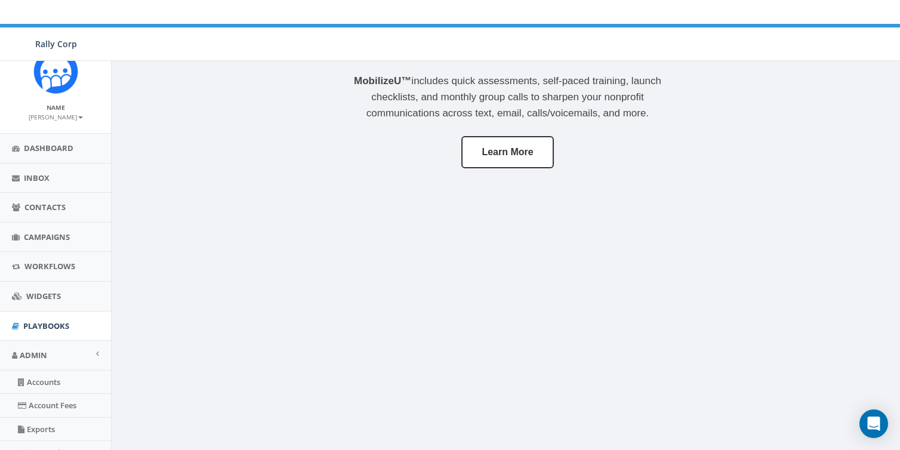
click at [38, 214] on link "Contacts" at bounding box center [55, 207] width 111 height 29
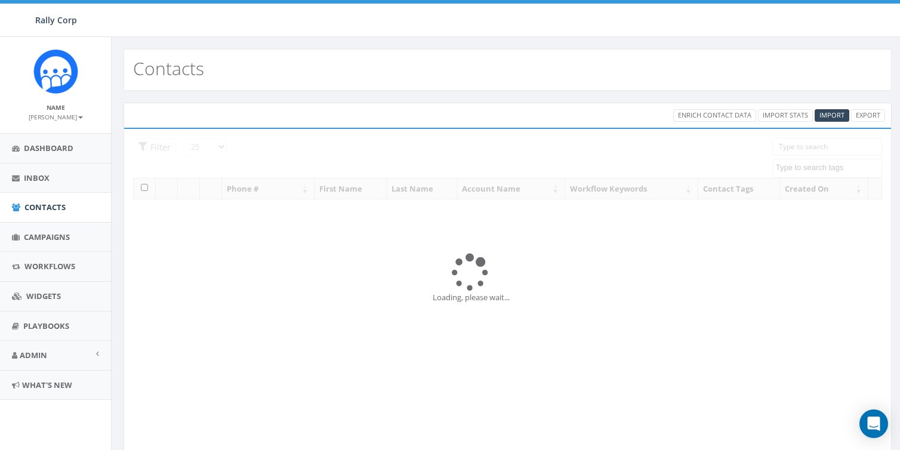
select select
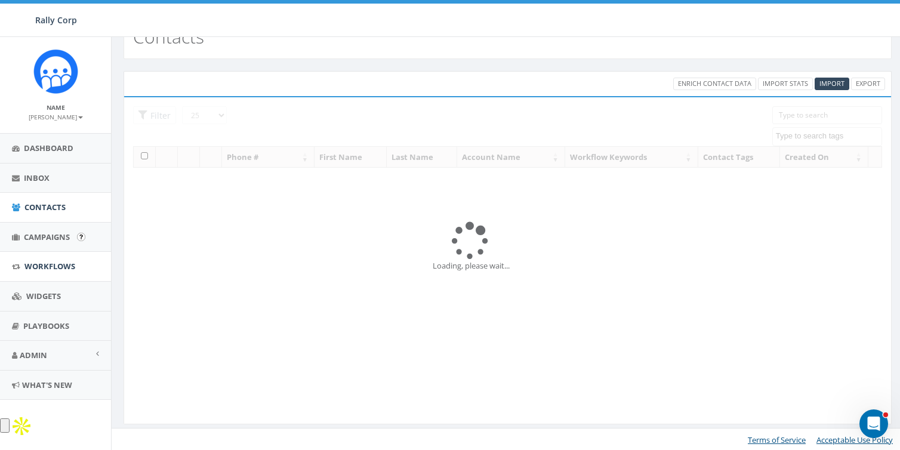
scroll to position [32, 0]
click at [43, 321] on span "Playbooks" at bounding box center [46, 326] width 46 height 11
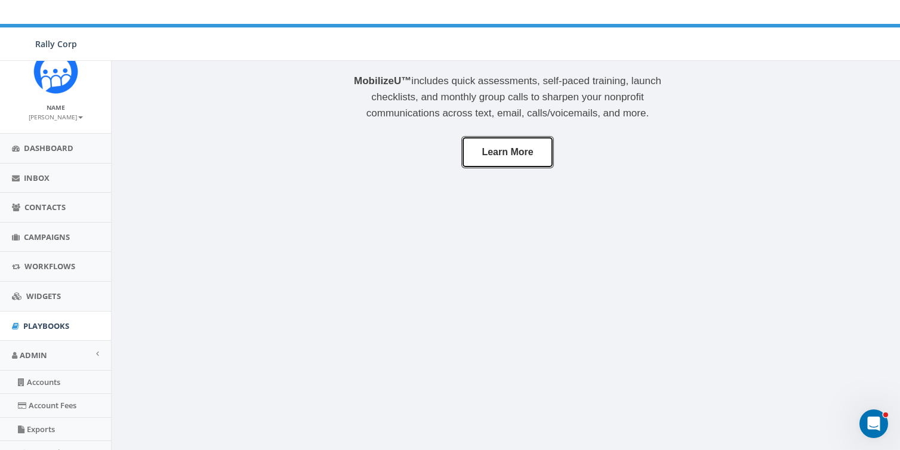
click at [500, 158] on link "Learn More" at bounding box center [508, 152] width 92 height 33
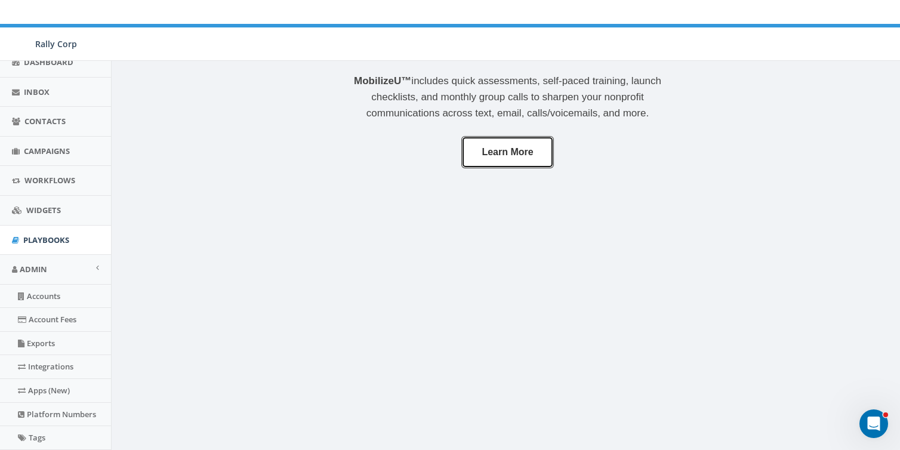
click at [518, 150] on link "Learn More" at bounding box center [508, 152] width 92 height 33
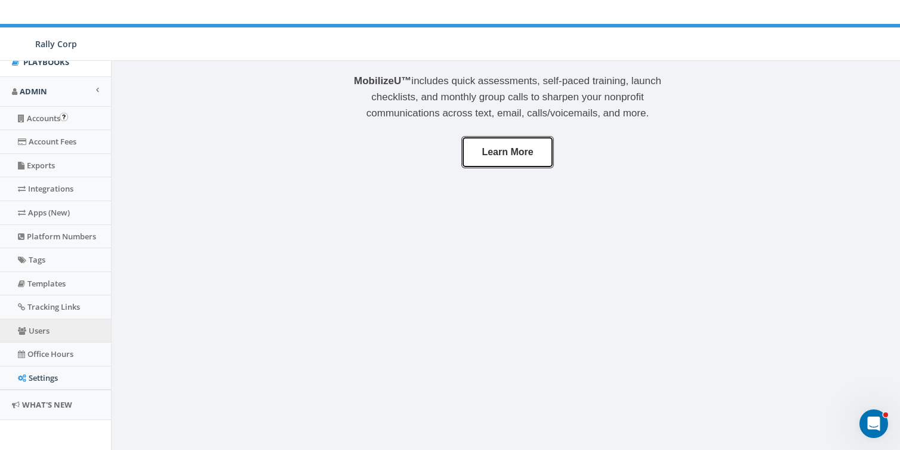
scroll to position [265, 0]
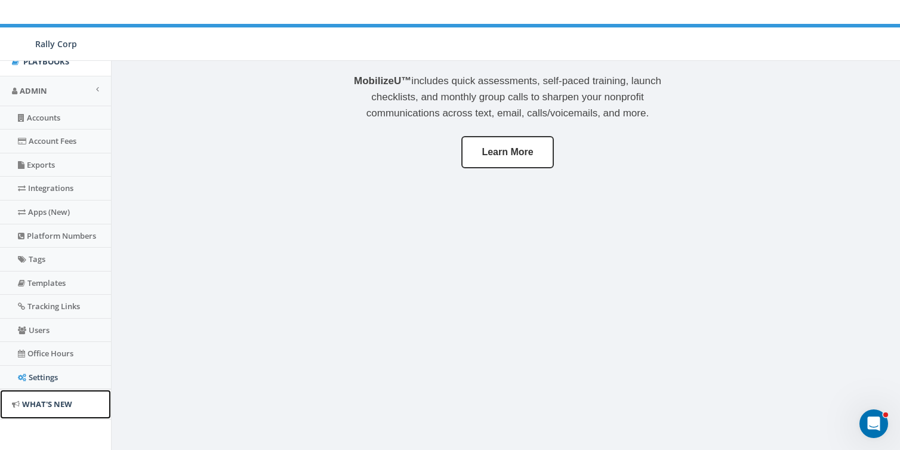
click at [45, 402] on span "What's New" at bounding box center [47, 404] width 50 height 11
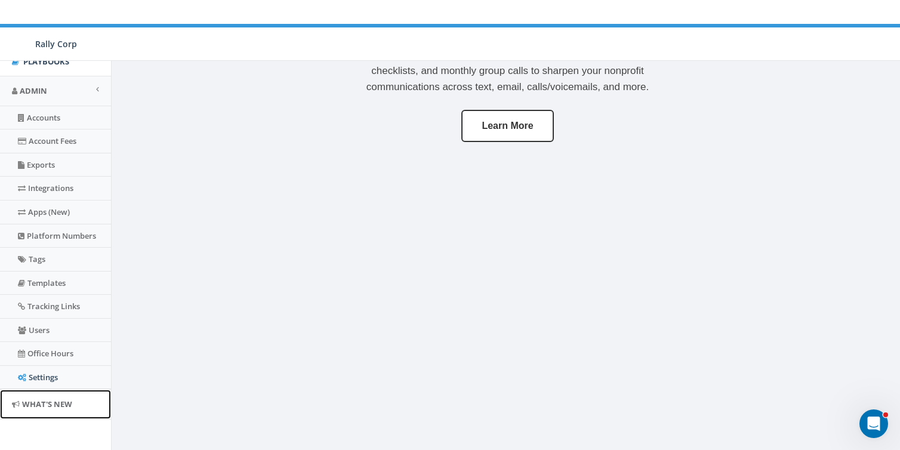
scroll to position [0, 0]
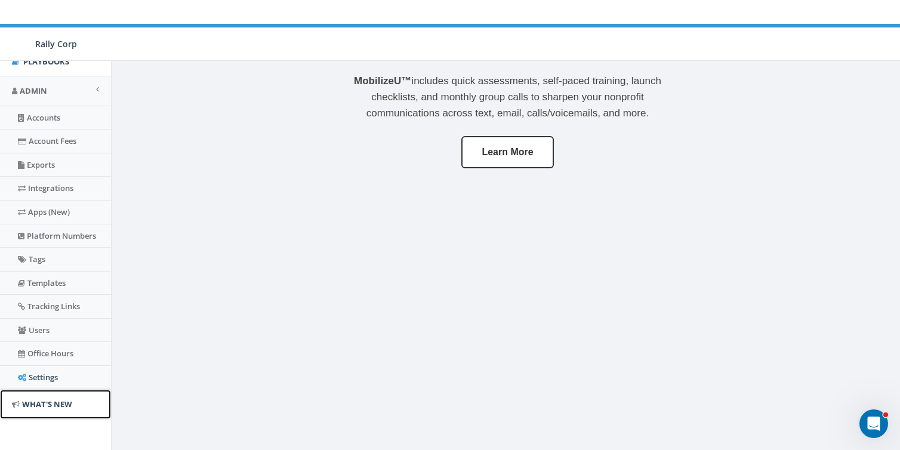
click at [24, 402] on span "What's New" at bounding box center [47, 404] width 50 height 11
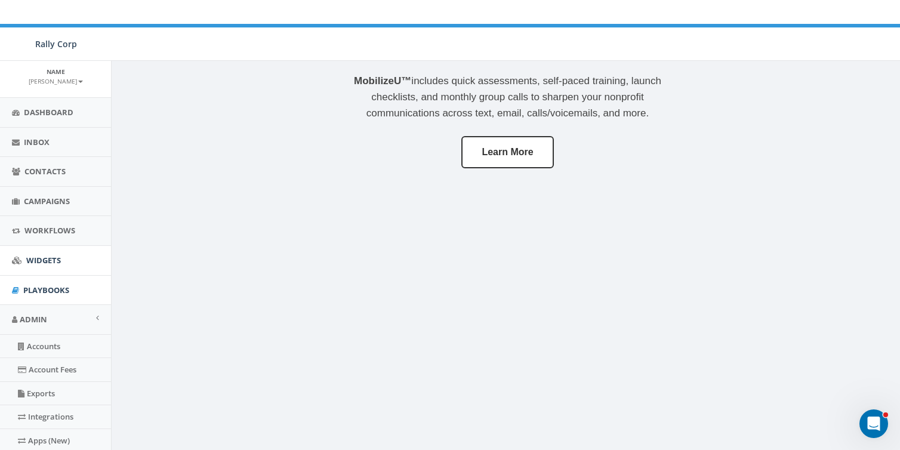
scroll to position [81, 0]
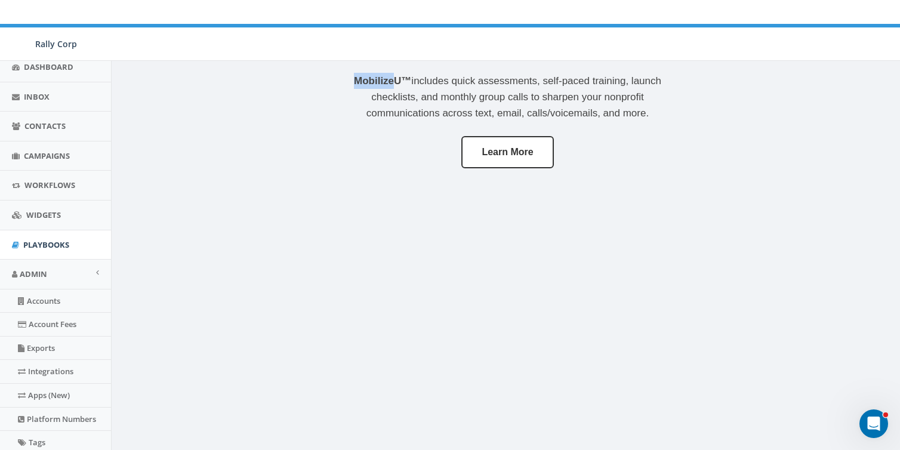
drag, startPoint x: 349, startPoint y: 82, endPoint x: 391, endPoint y: 78, distance: 42.0
click at [391, 78] on p "MobilizeU™ includes quick assessments, self-paced training, launch checklists, …" at bounding box center [508, 97] width 334 height 49
click at [352, 288] on div "MobilizeU™ includes quick assessments, self-paced training, launch checklists, …" at bounding box center [508, 240] width 358 height 358
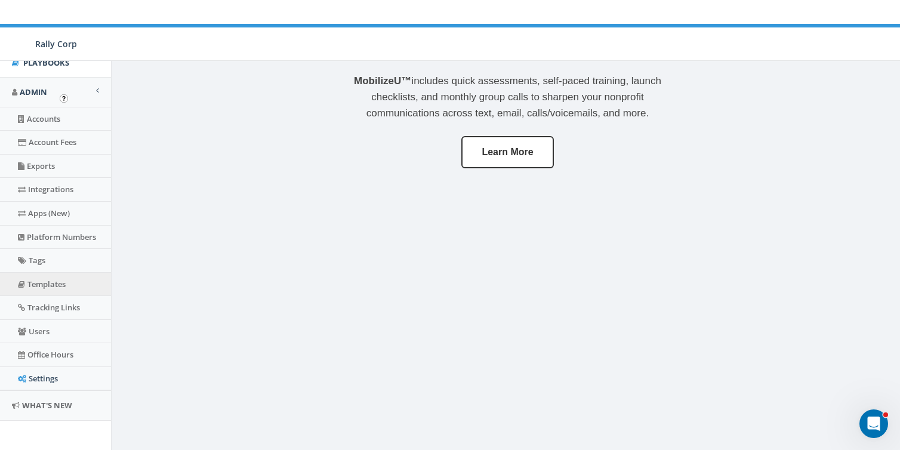
scroll to position [265, 0]
click at [48, 402] on span "What's New" at bounding box center [47, 404] width 50 height 11
click at [44, 115] on link "Accounts" at bounding box center [55, 117] width 111 height 23
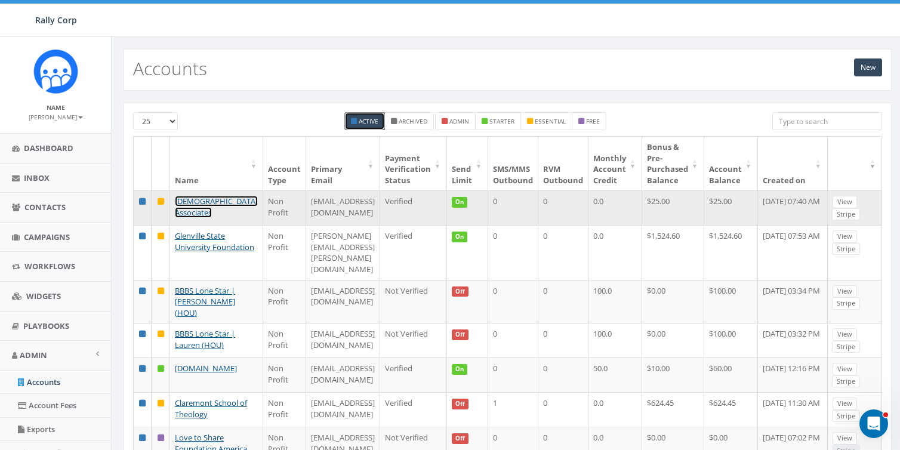
click at [187, 197] on link "[DEMOGRAPHIC_DATA] Associates" at bounding box center [216, 207] width 83 height 22
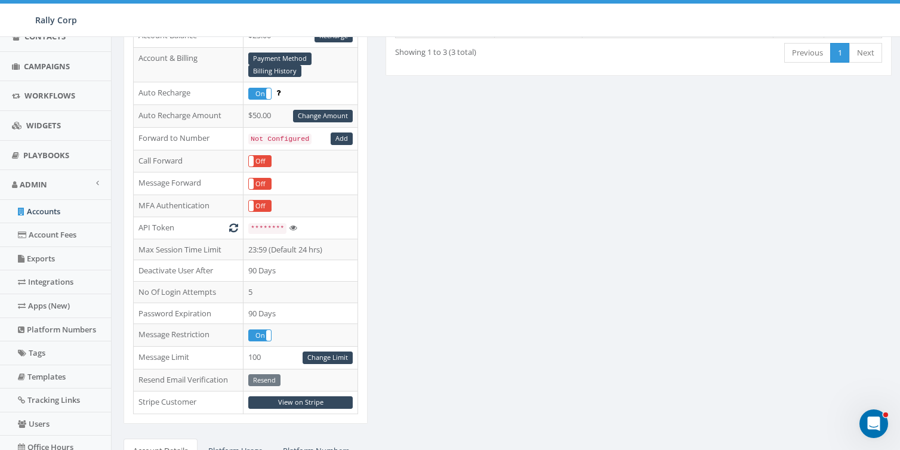
scroll to position [169, 0]
click at [36, 128] on span "Widgets" at bounding box center [43, 127] width 35 height 11
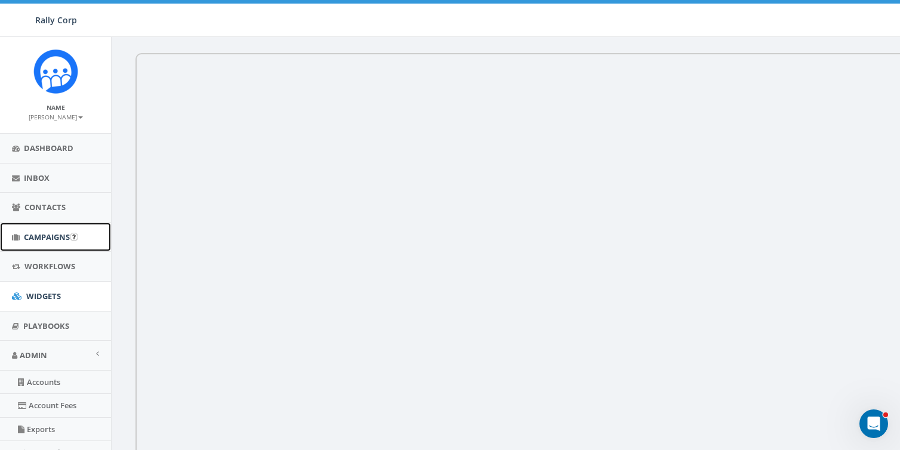
click at [39, 239] on span "Campaigns" at bounding box center [47, 237] width 46 height 11
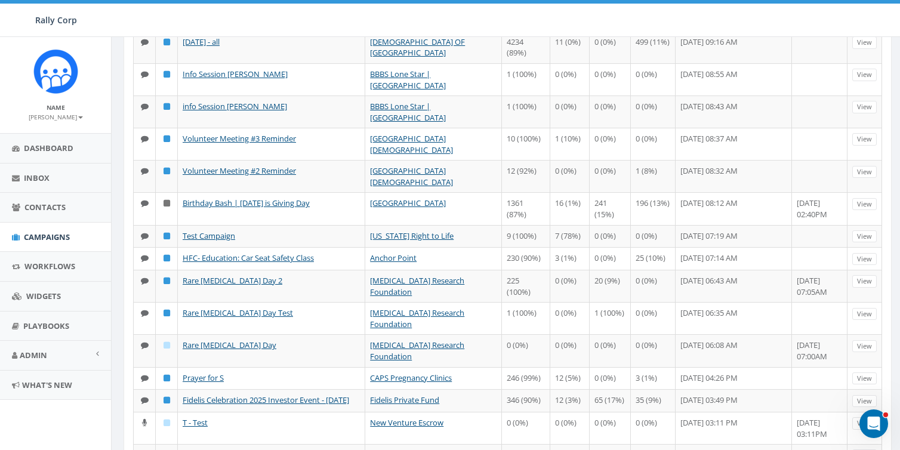
scroll to position [593, 0]
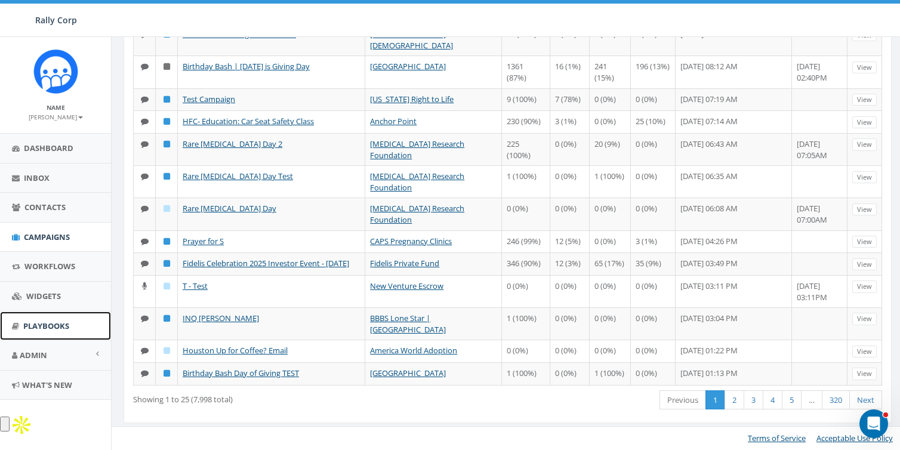
click at [41, 329] on span "Playbooks" at bounding box center [46, 326] width 46 height 11
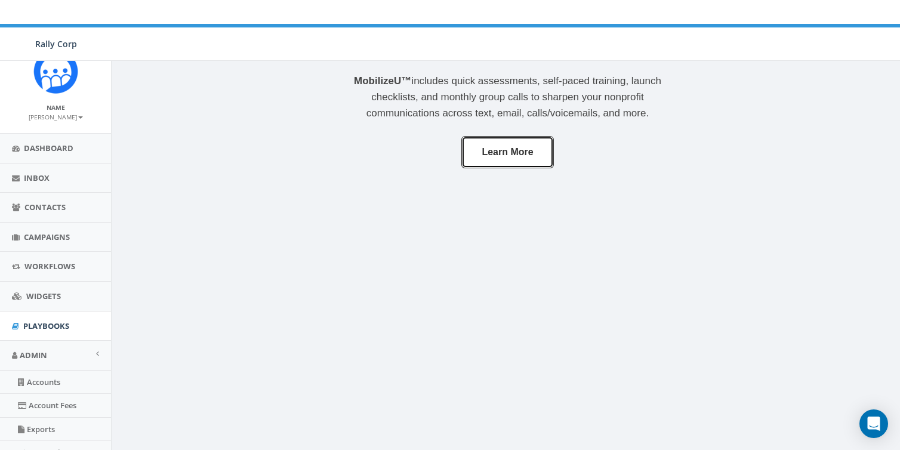
click at [498, 142] on link "Learn More" at bounding box center [508, 152] width 92 height 33
click at [26, 183] on link "Inbox" at bounding box center [55, 178] width 111 height 29
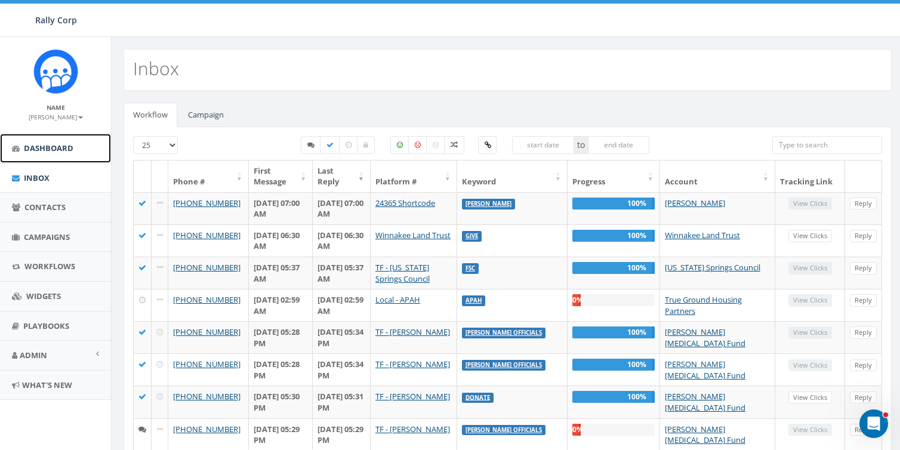
click at [33, 135] on link "Dashboard" at bounding box center [55, 148] width 111 height 29
